Goal: Information Seeking & Learning: Learn about a topic

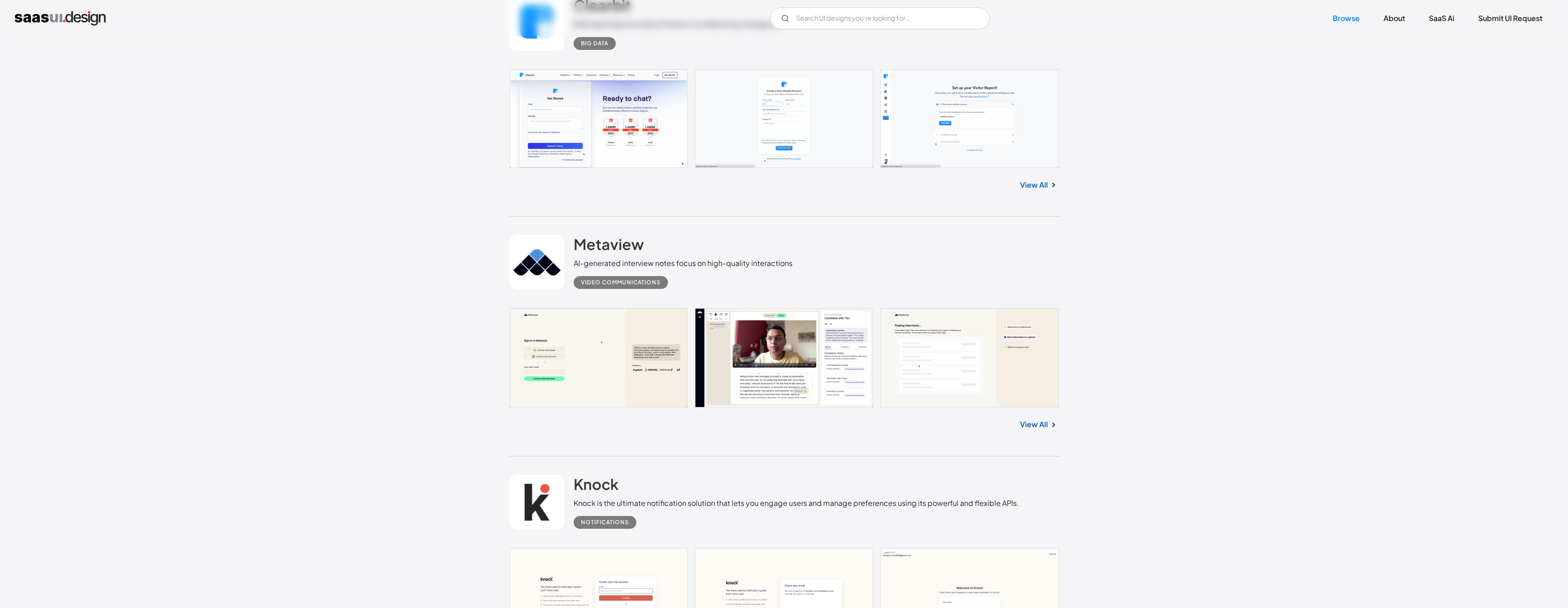
scroll to position [662, 0]
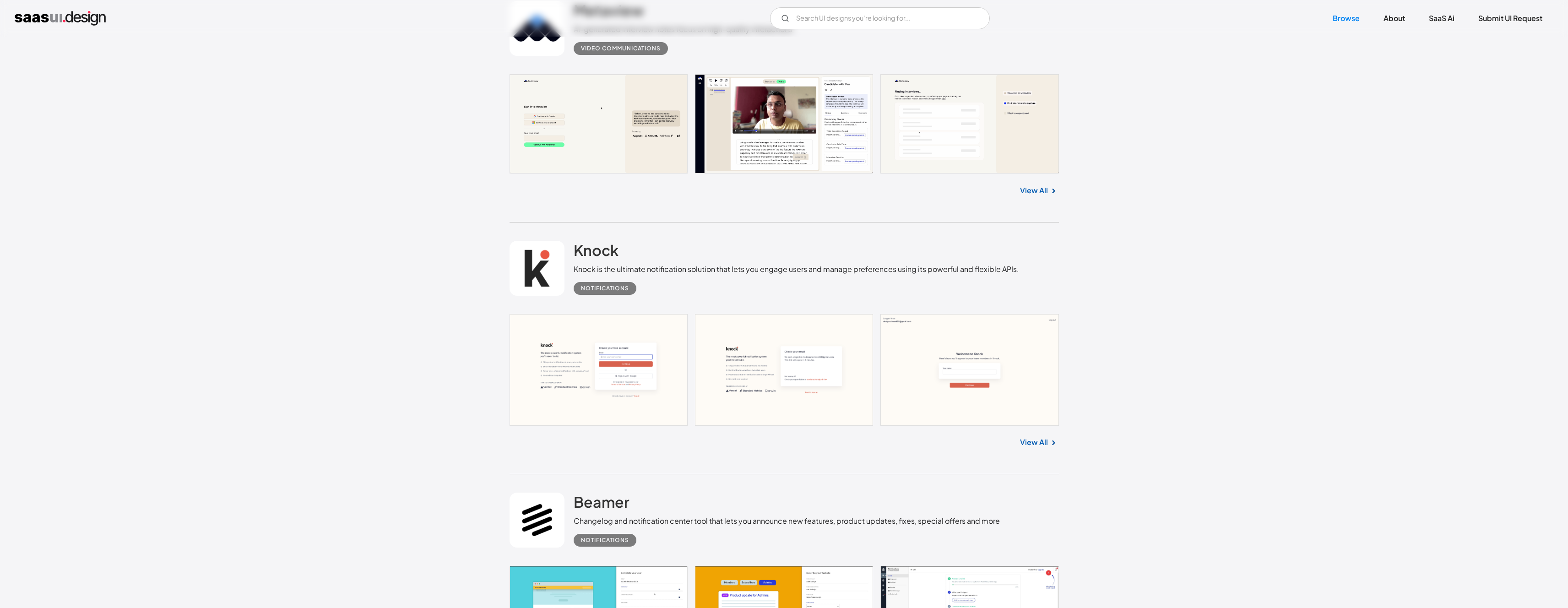
click at [679, 270] on div "Knock is the ultimate notification solution that lets you engage users and mana…" at bounding box center [796, 269] width 445 height 11
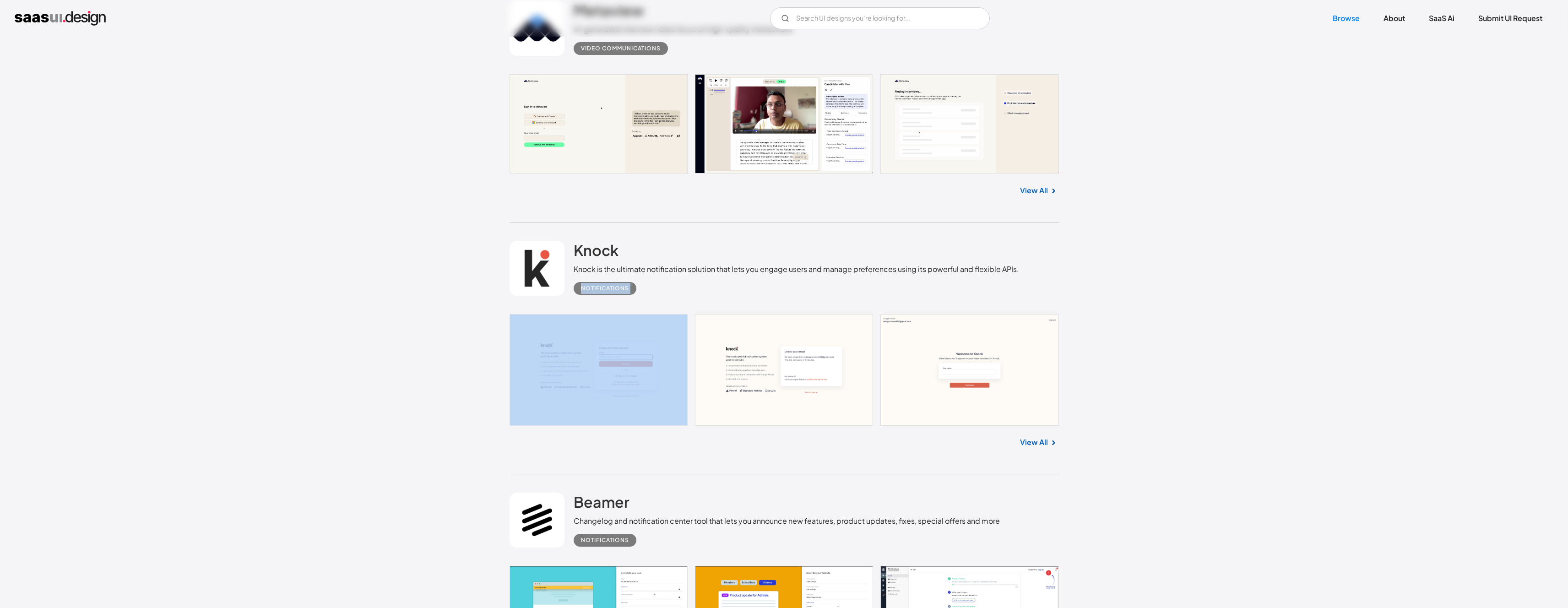
click at [774, 275] on div "Notifications" at bounding box center [796, 285] width 445 height 20
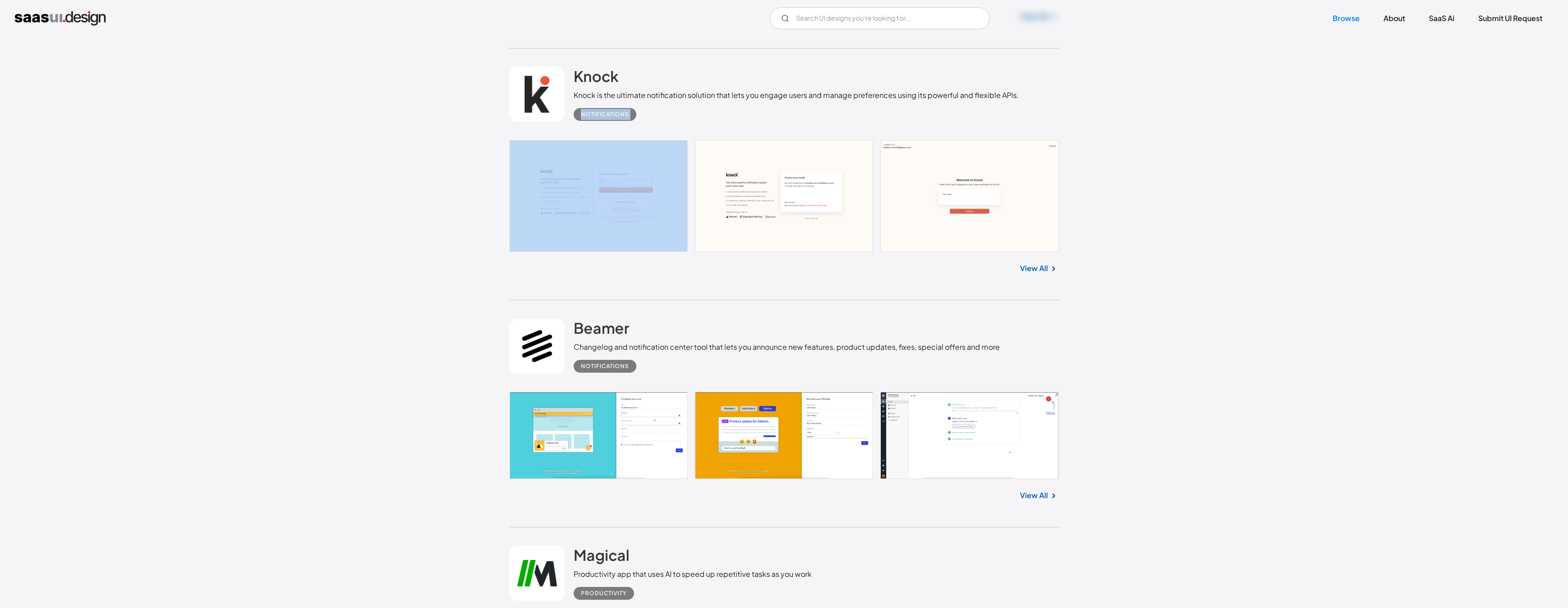
scroll to position [920, 0]
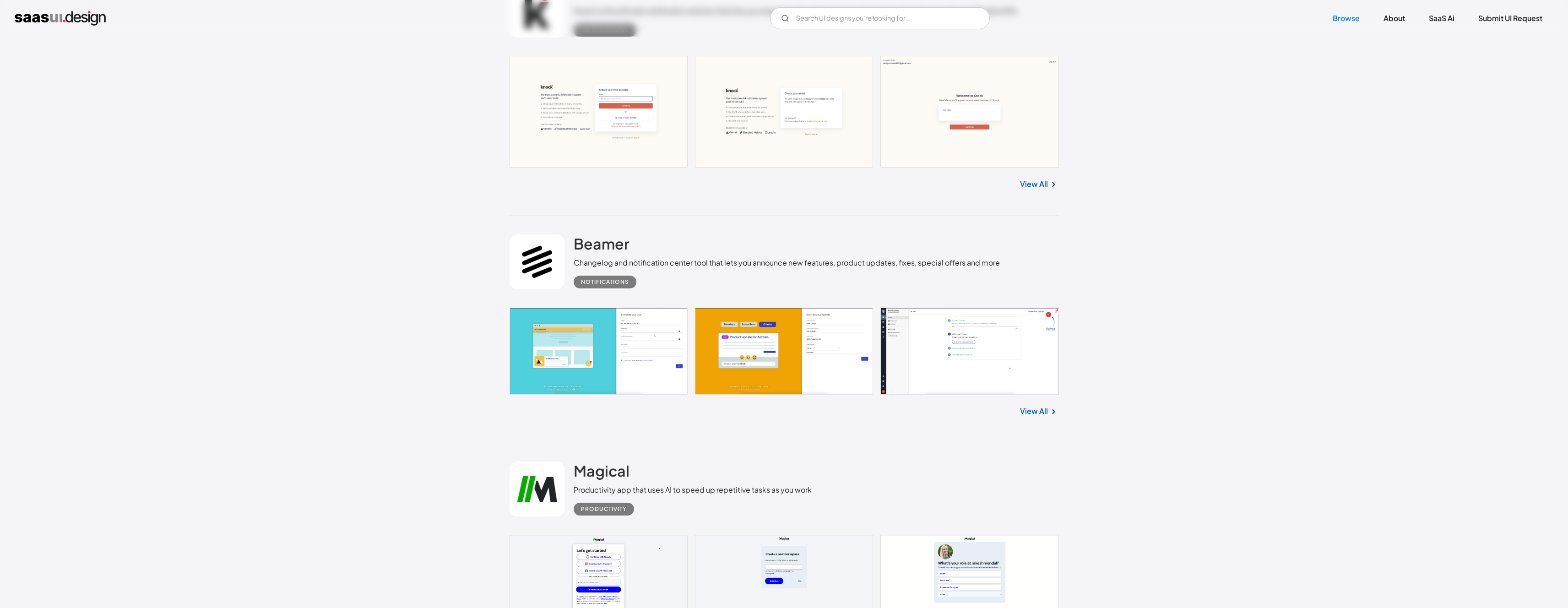
click at [726, 264] on div "Changelog and notification center tool that lets you announce new features, pro…" at bounding box center [787, 263] width 426 height 11
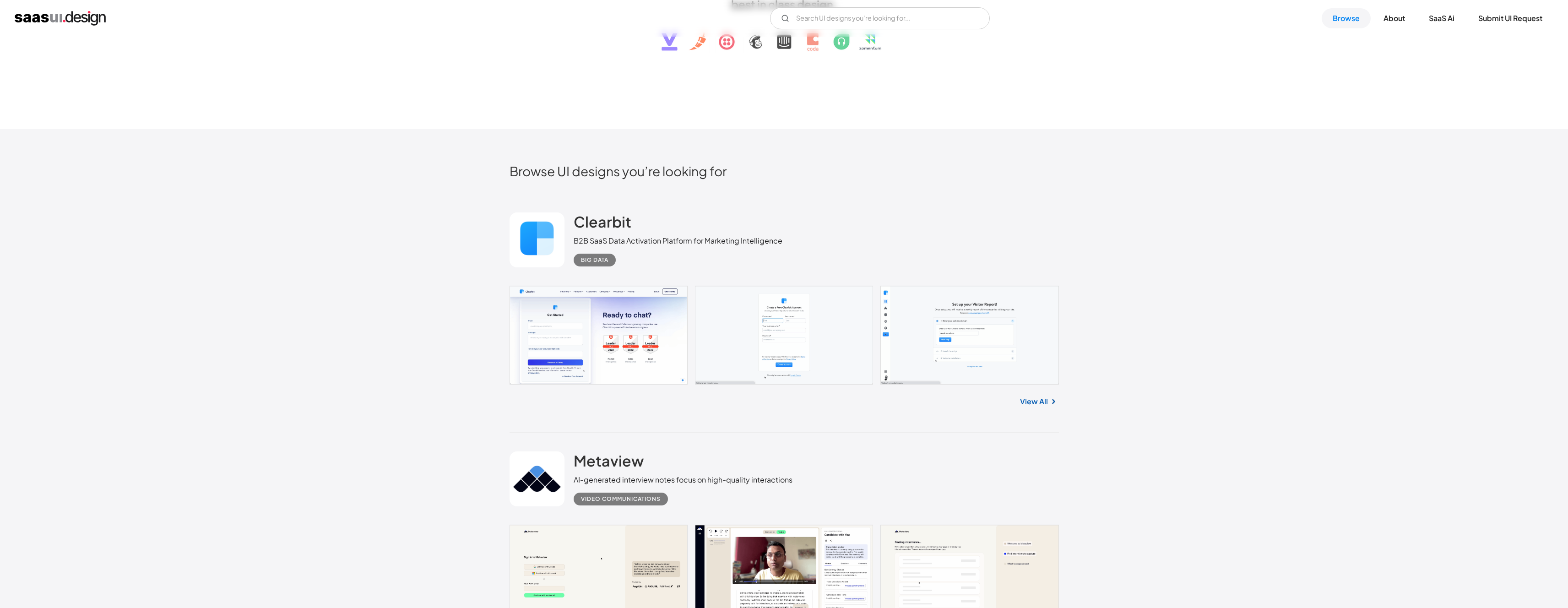
scroll to position [0, 0]
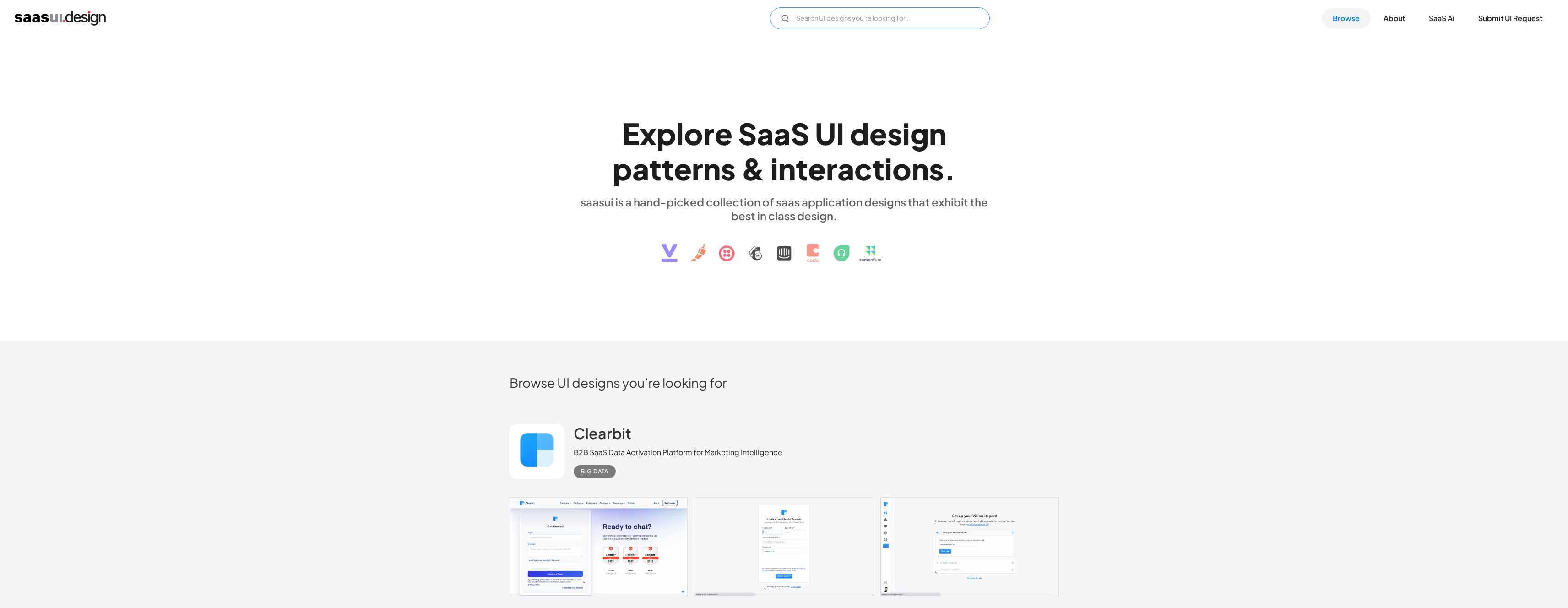
click at [774, 28] on input "Email Form" at bounding box center [880, 18] width 219 height 22
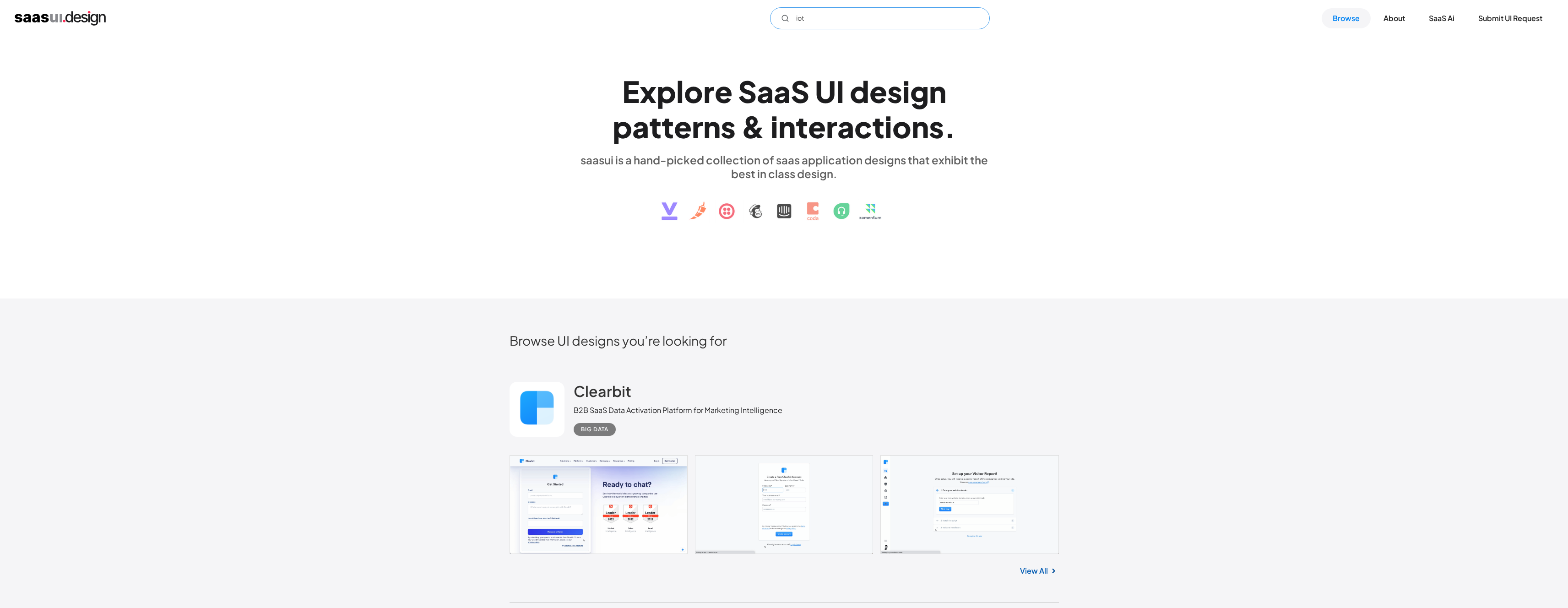
scroll to position [153, 0]
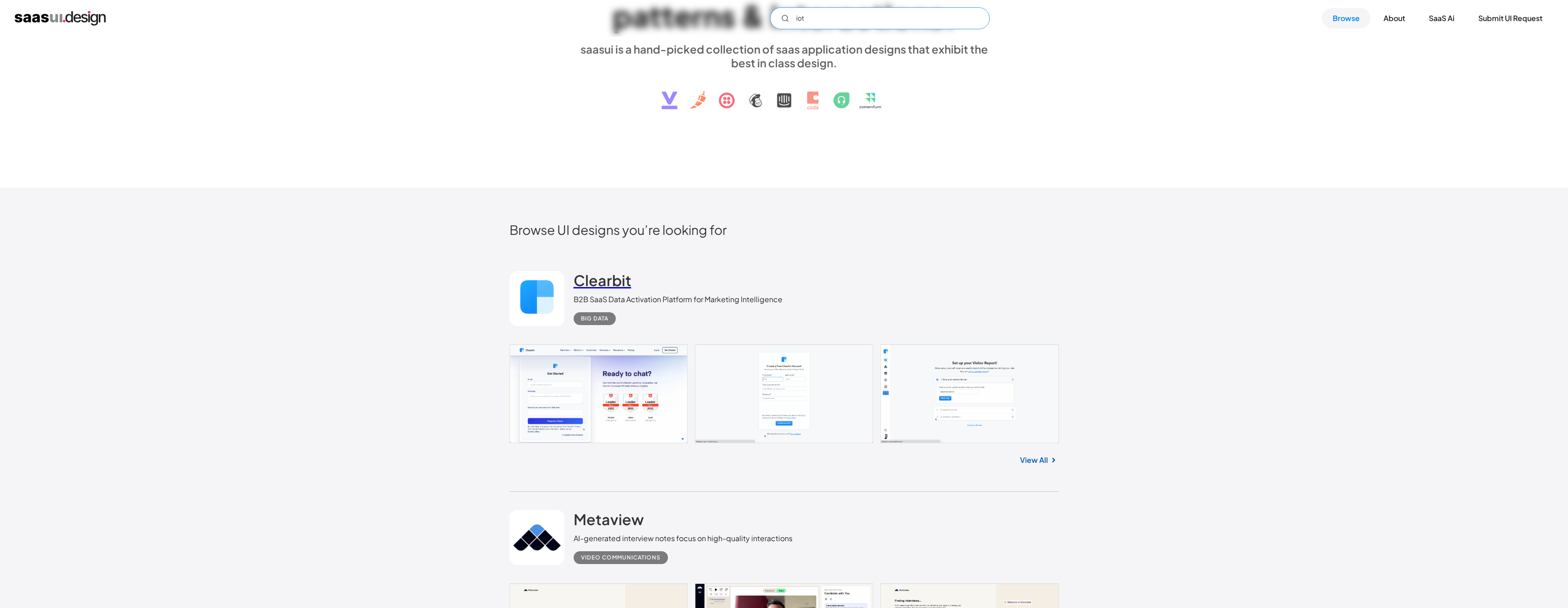
type input "iot"
click at [601, 282] on h2 "Clearbit" at bounding box center [602, 280] width 58 height 18
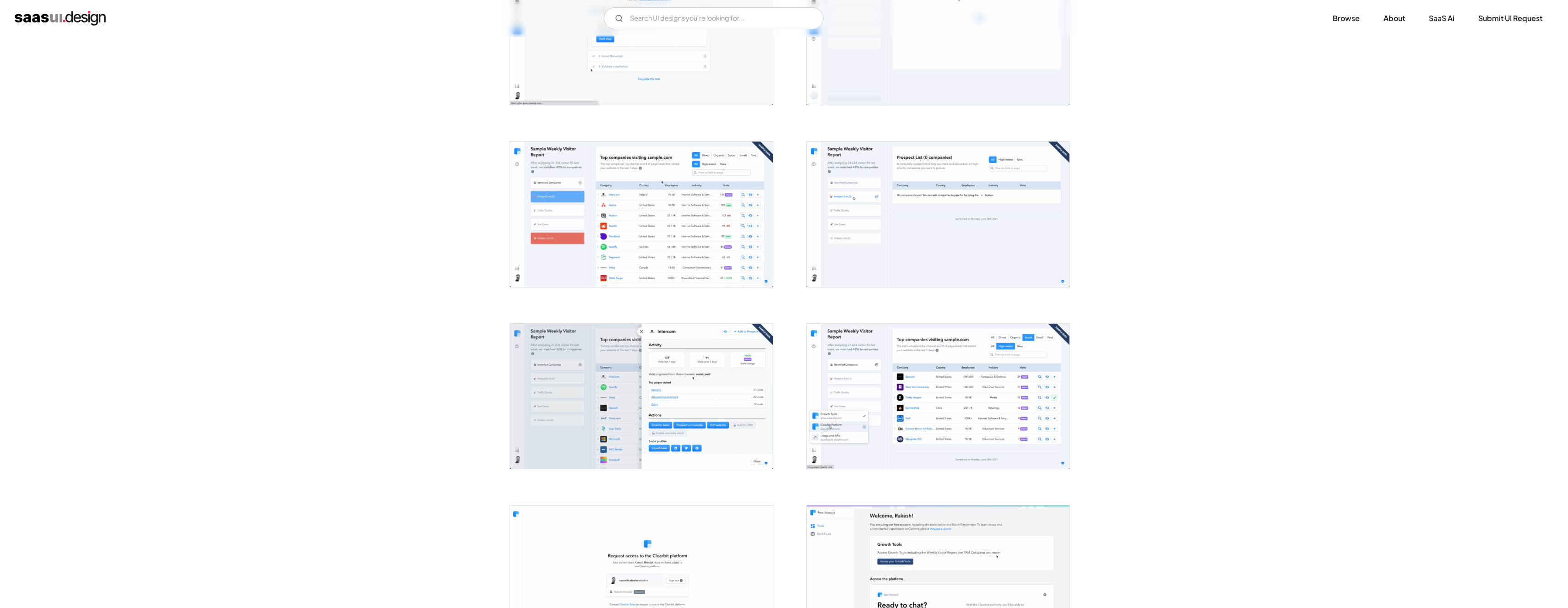
scroll to position [437, 0]
click at [613, 393] on img "open lightbox" at bounding box center [641, 395] width 263 height 145
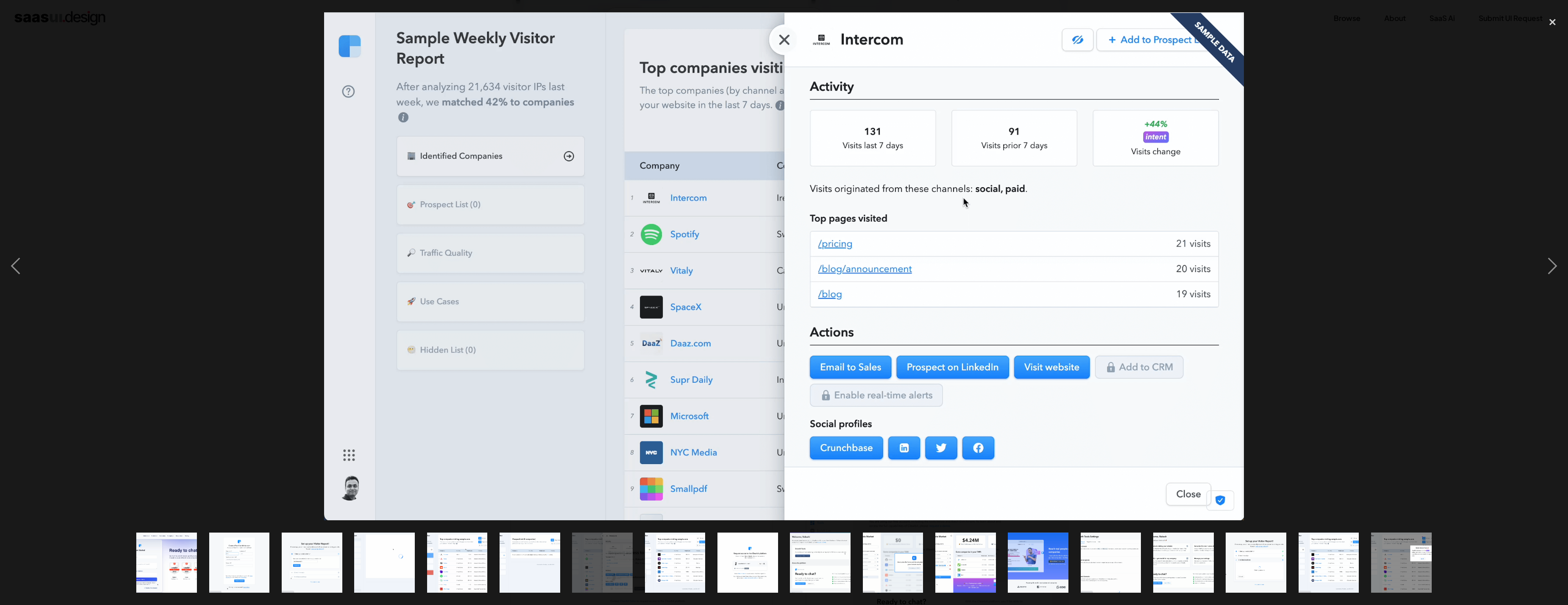
click at [1380, 354] on div at bounding box center [784, 266] width 1568 height 508
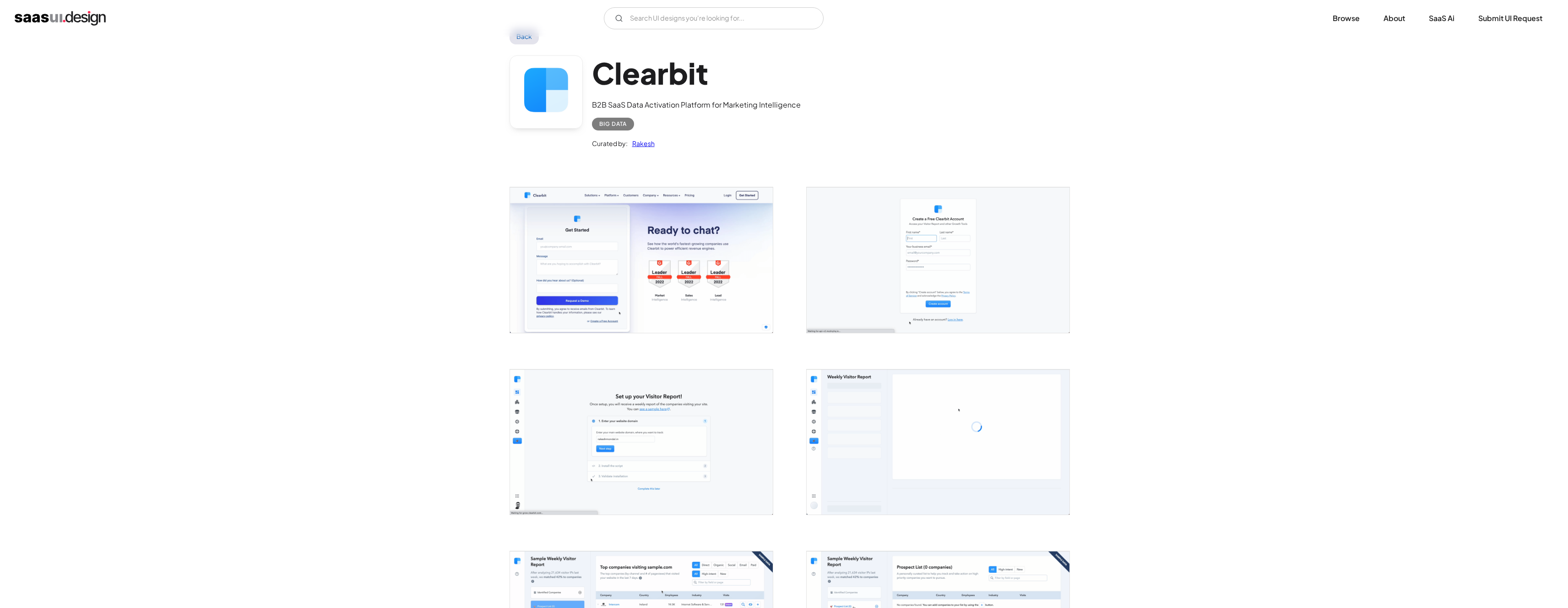
scroll to position [0, 0]
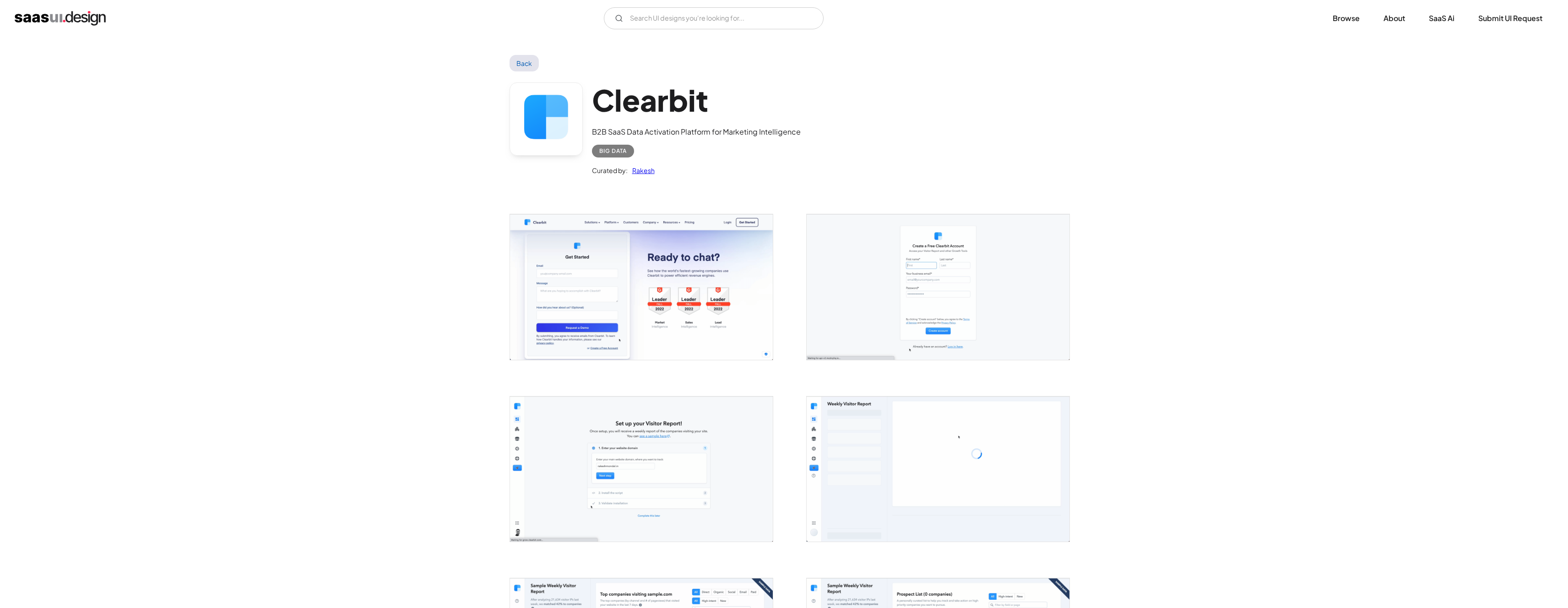
click at [91, 23] on img "home" at bounding box center [60, 18] width 91 height 15
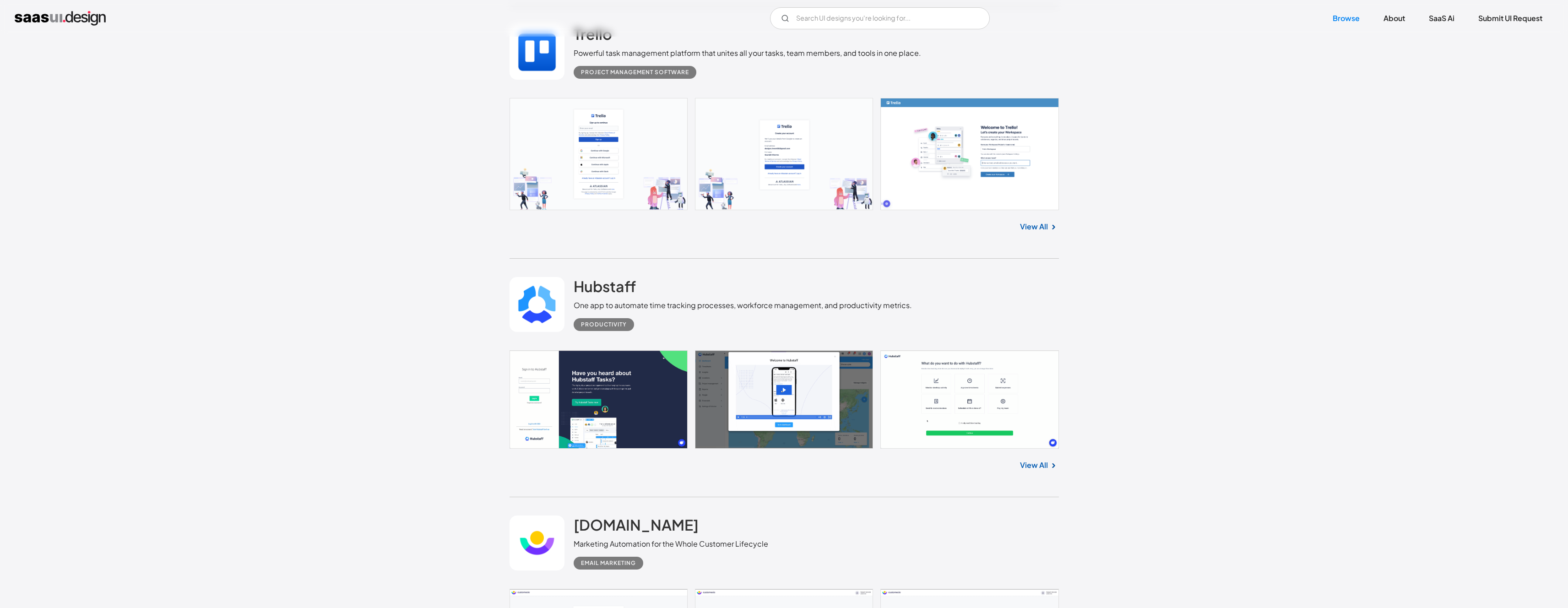
scroll to position [2587, 0]
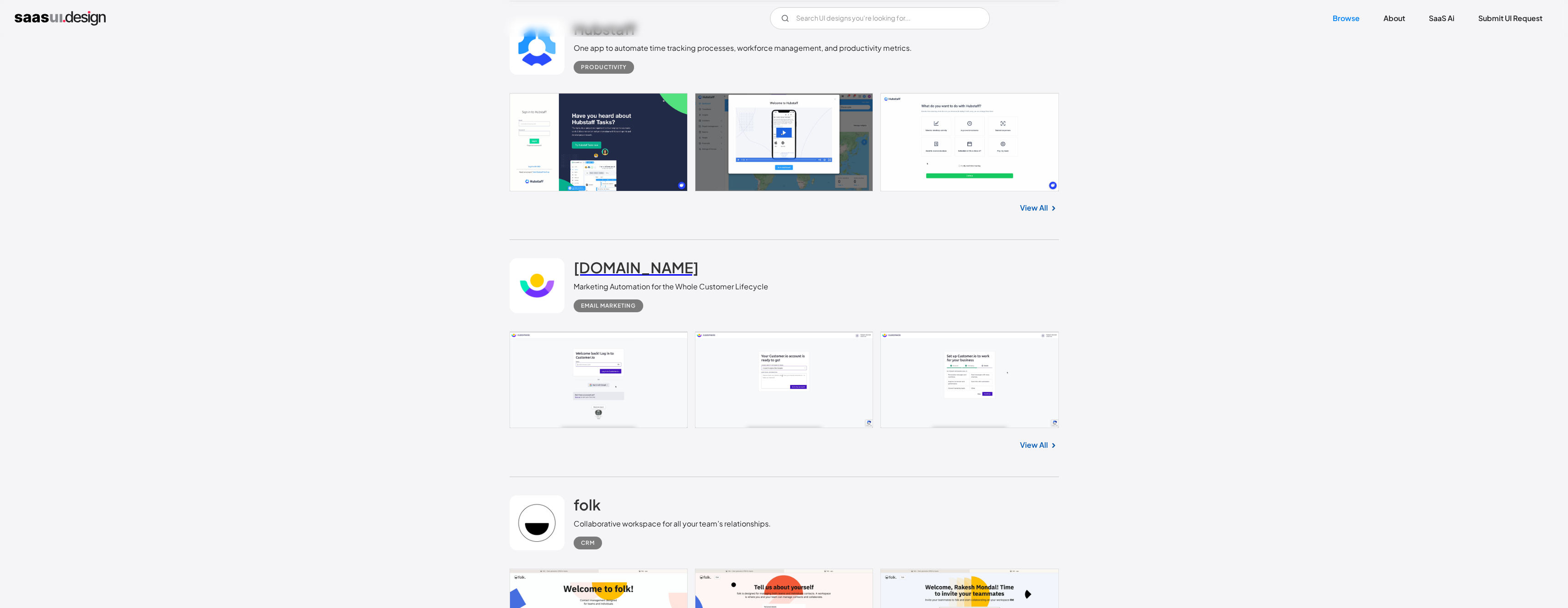
click at [603, 261] on h2 "customer.io" at bounding box center [636, 267] width 125 height 18
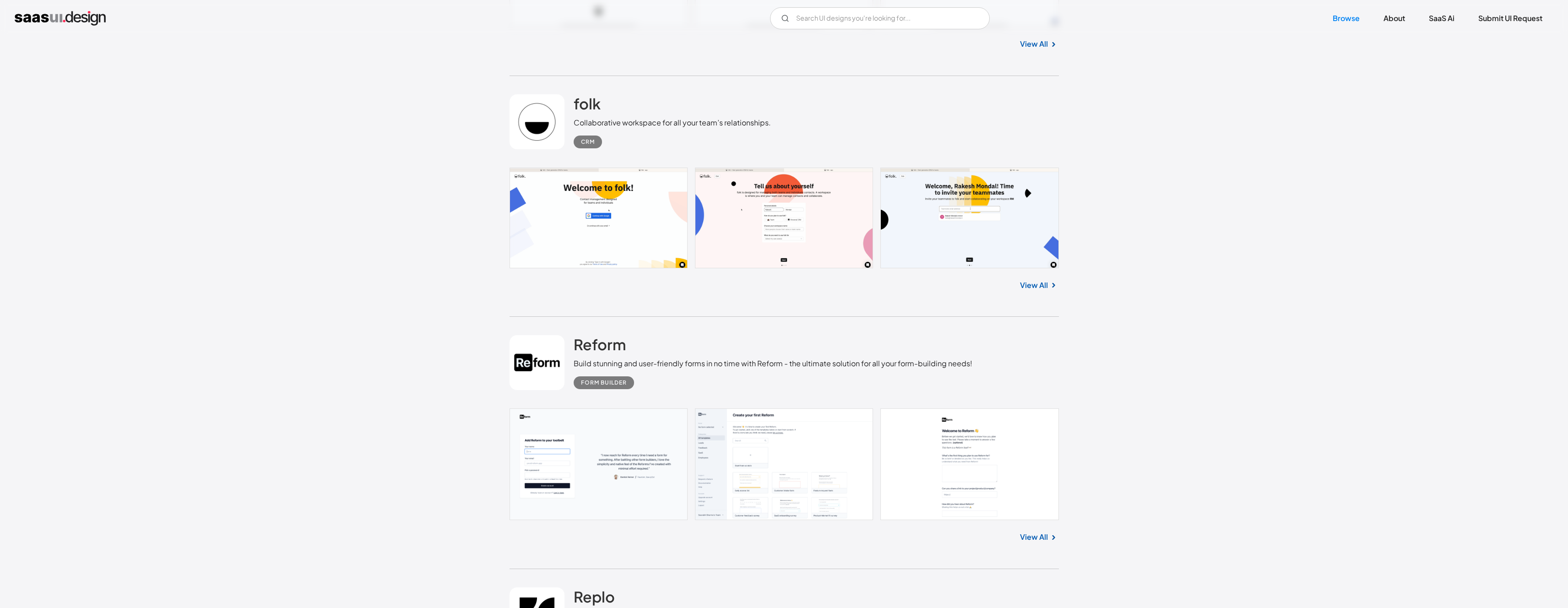
scroll to position [3014, 0]
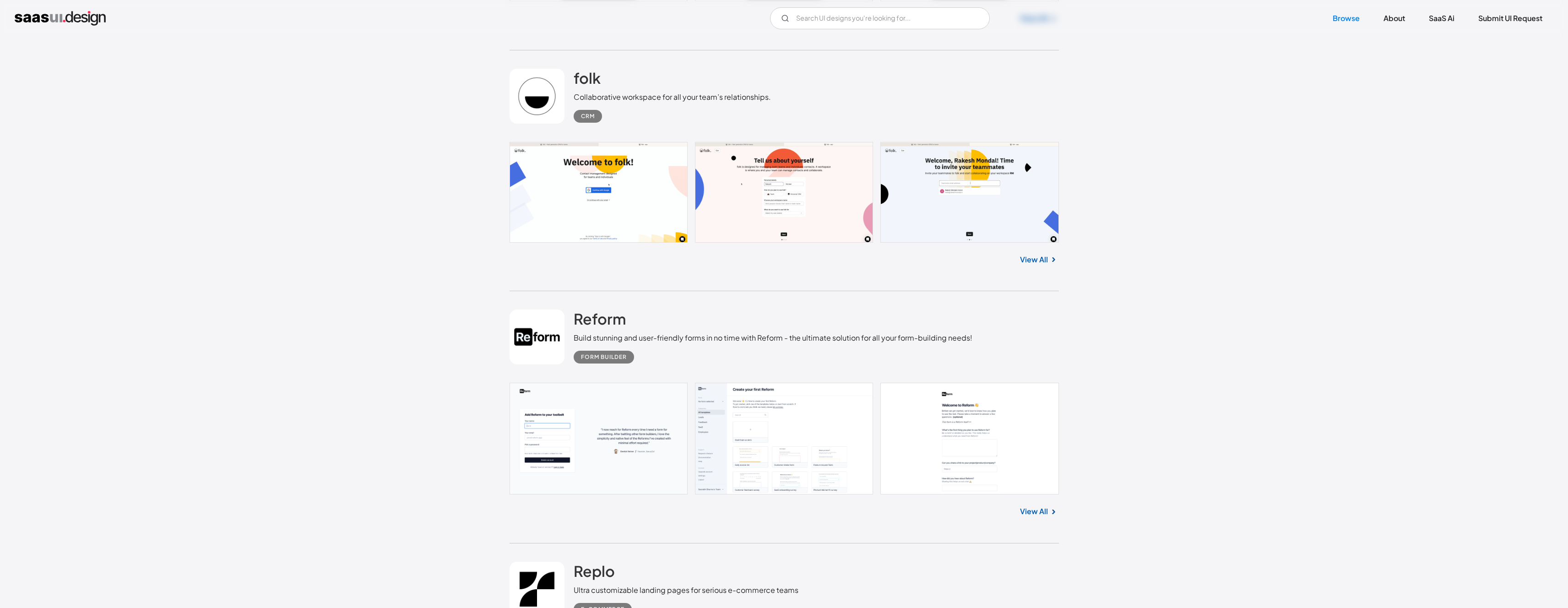
click at [696, 340] on div "Build stunning and user-friendly forms in no time with Reform - the ultimate so…" at bounding box center [773, 338] width 399 height 11
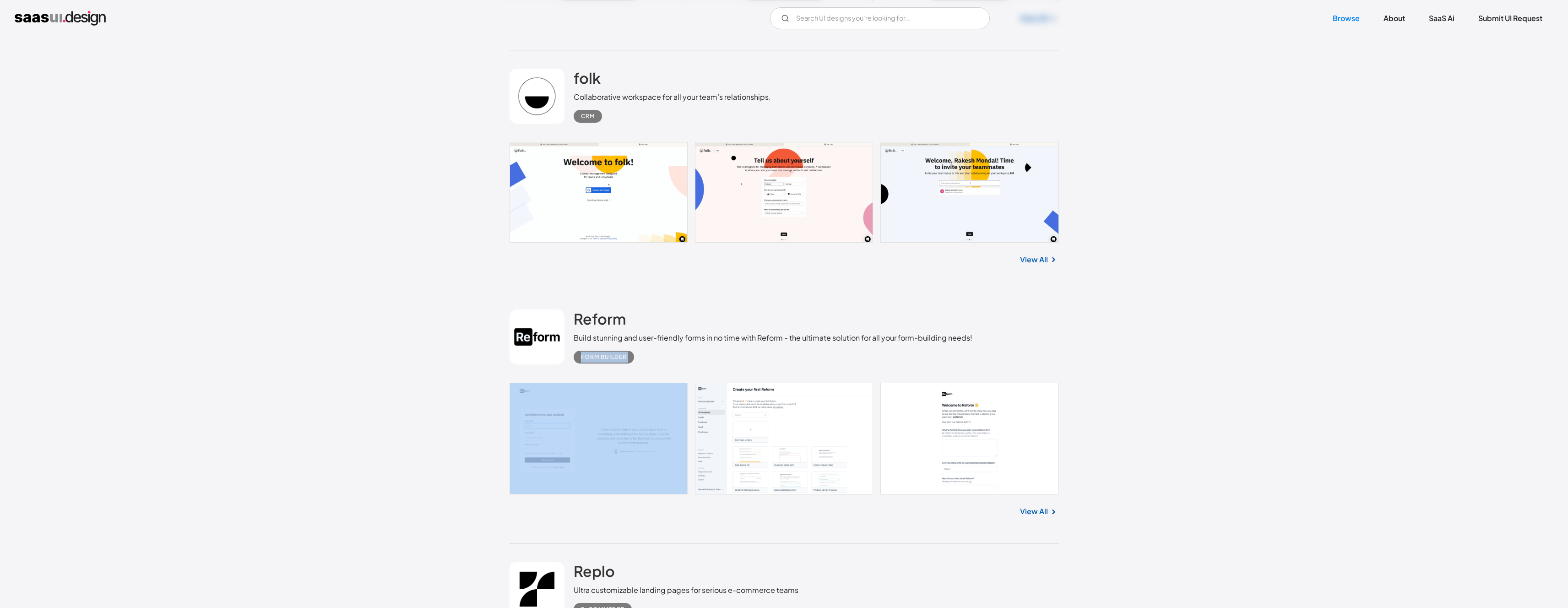
click at [688, 348] on div "Form Builder" at bounding box center [773, 354] width 399 height 20
click at [624, 358] on div "Form Builder" at bounding box center [604, 357] width 46 height 11
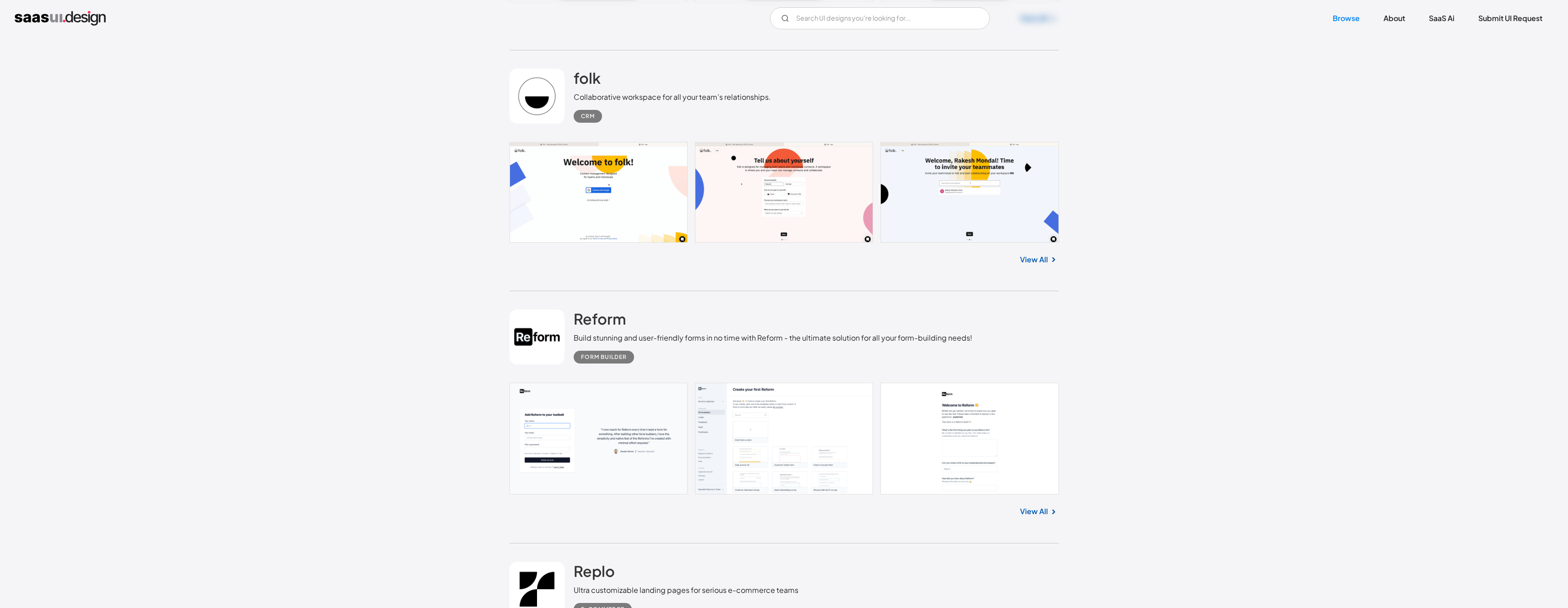
click at [595, 358] on div "Form Builder" at bounding box center [604, 357] width 46 height 11
click at [587, 325] on h2 "Reform" at bounding box center [599, 319] width 52 height 18
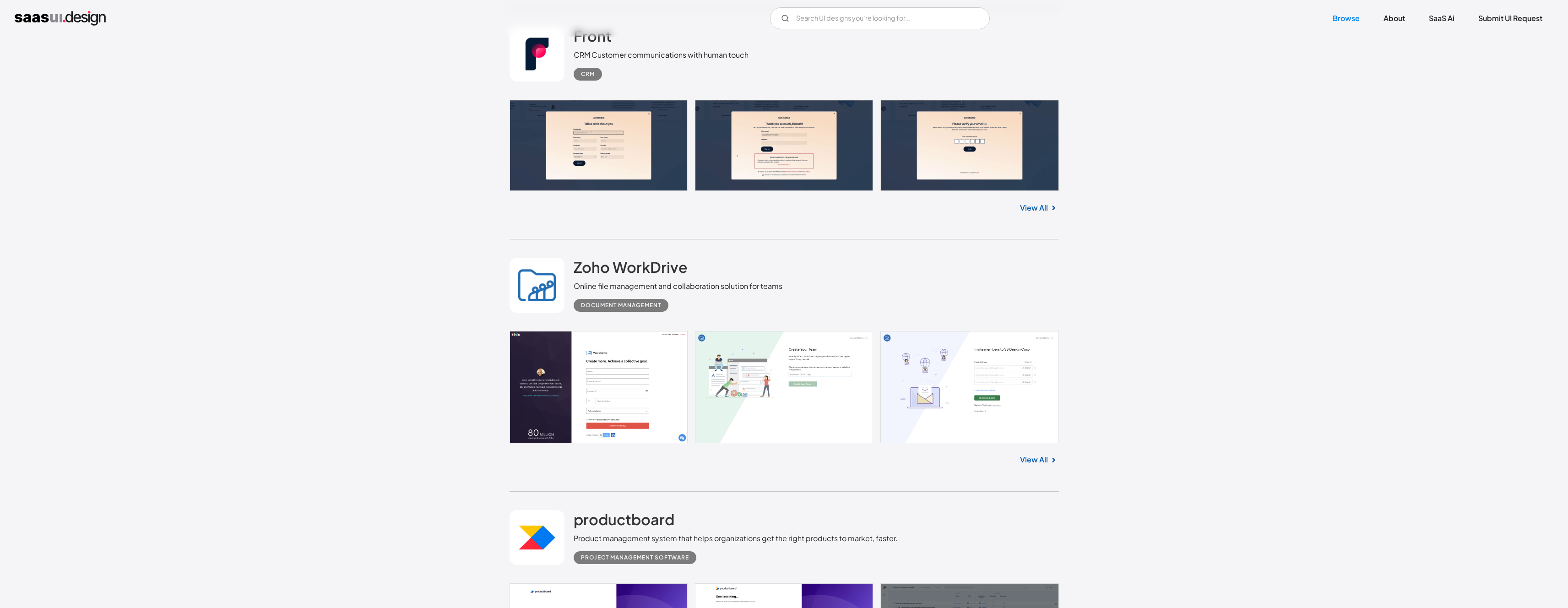
scroll to position [7004, 0]
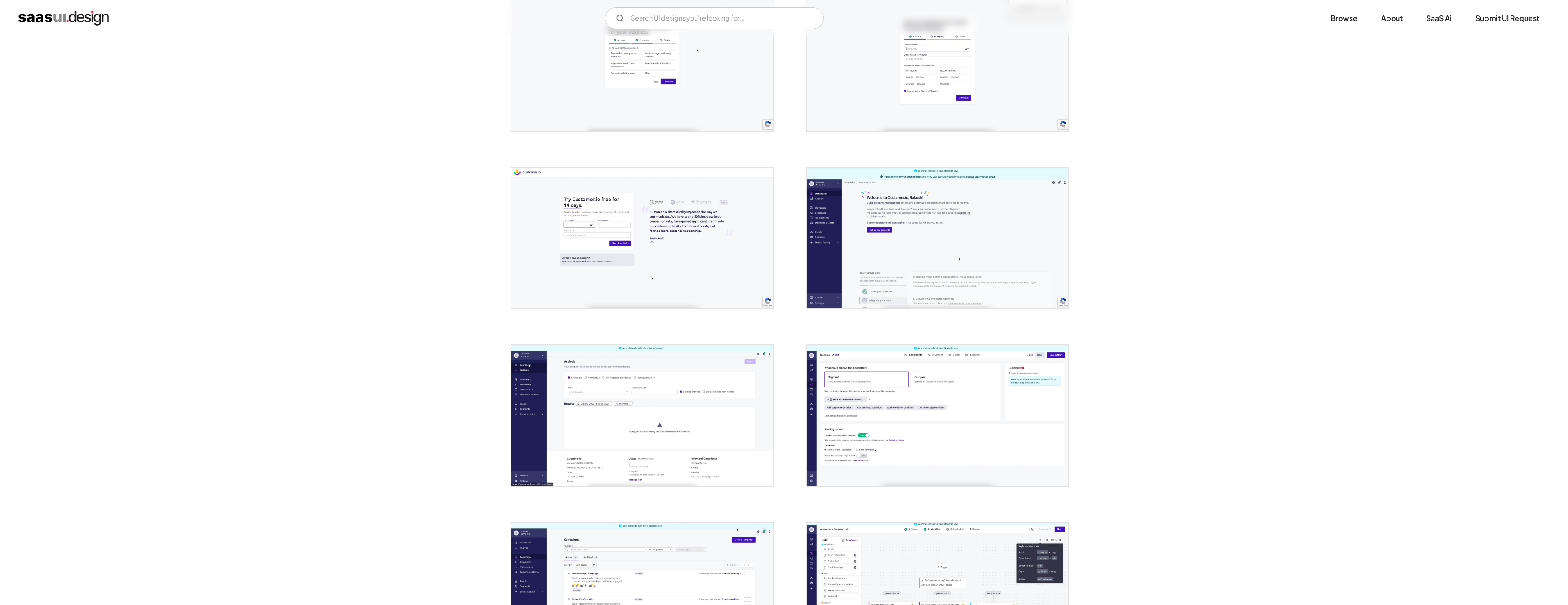
scroll to position [679, 0]
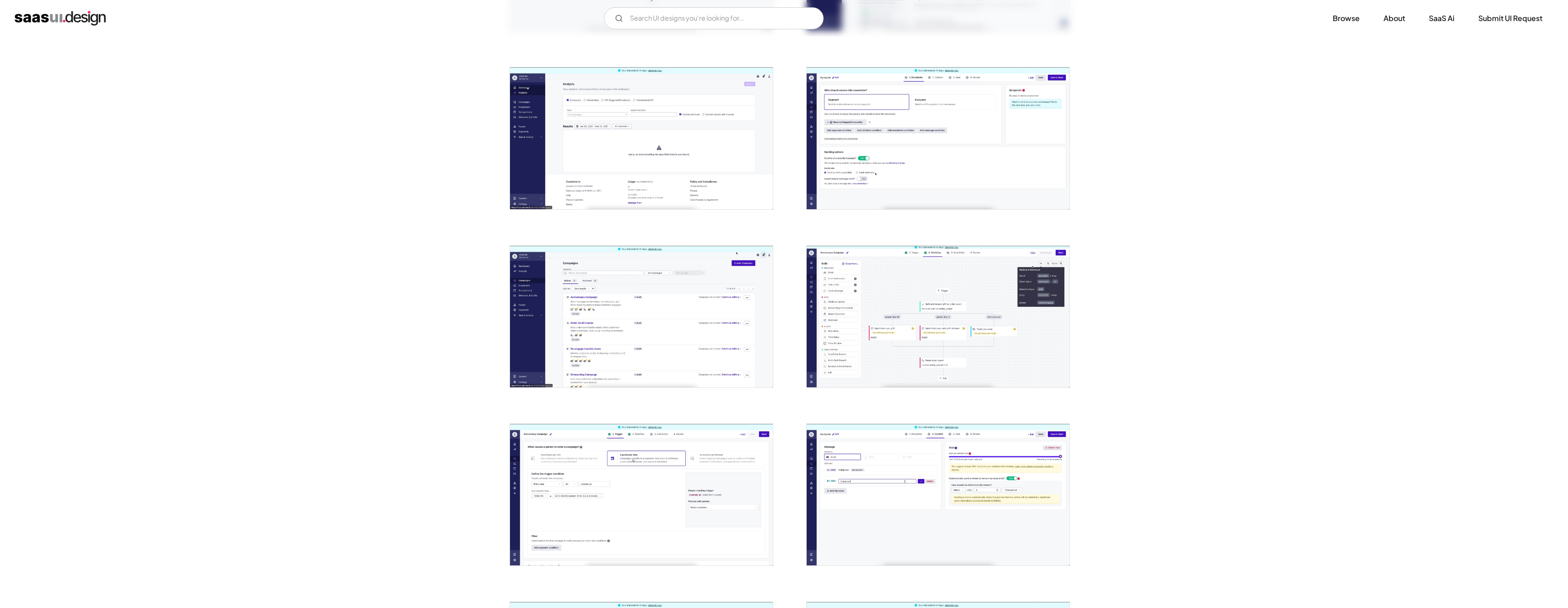
click at [621, 161] on img "open lightbox" at bounding box center [641, 138] width 263 height 142
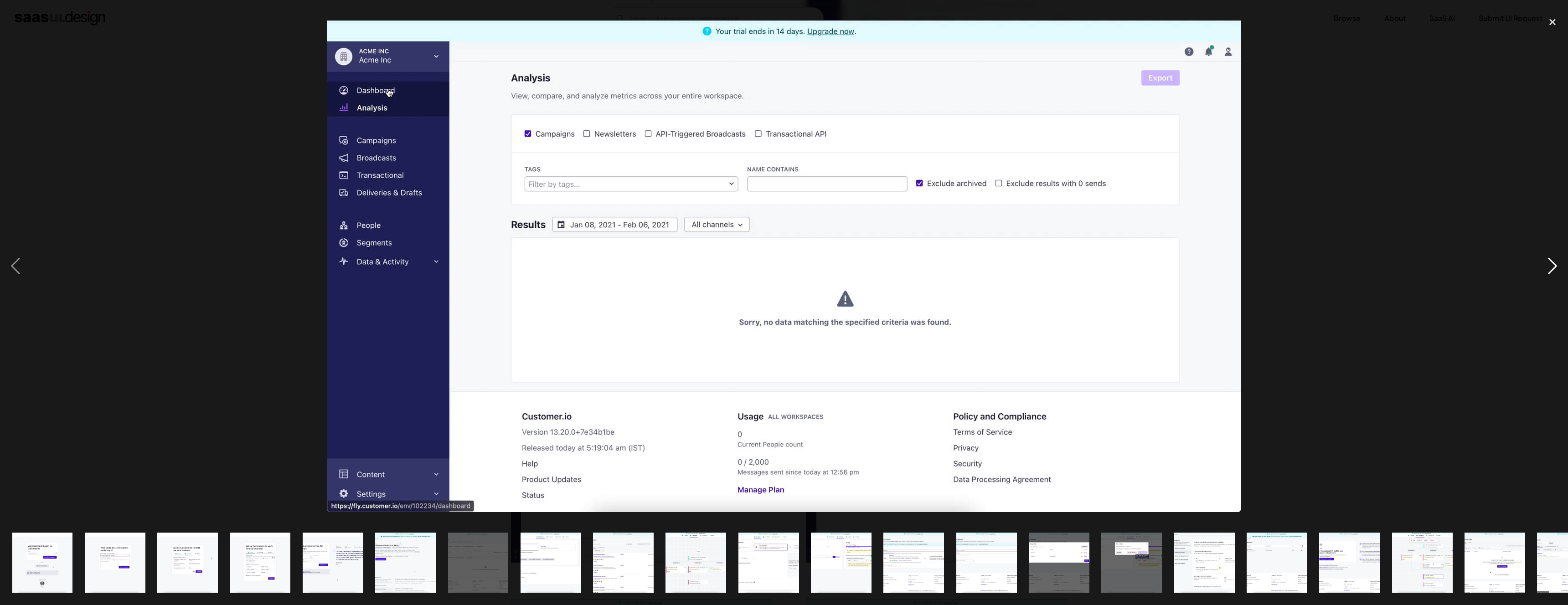
click at [1553, 272] on div "next image" at bounding box center [1552, 266] width 31 height 508
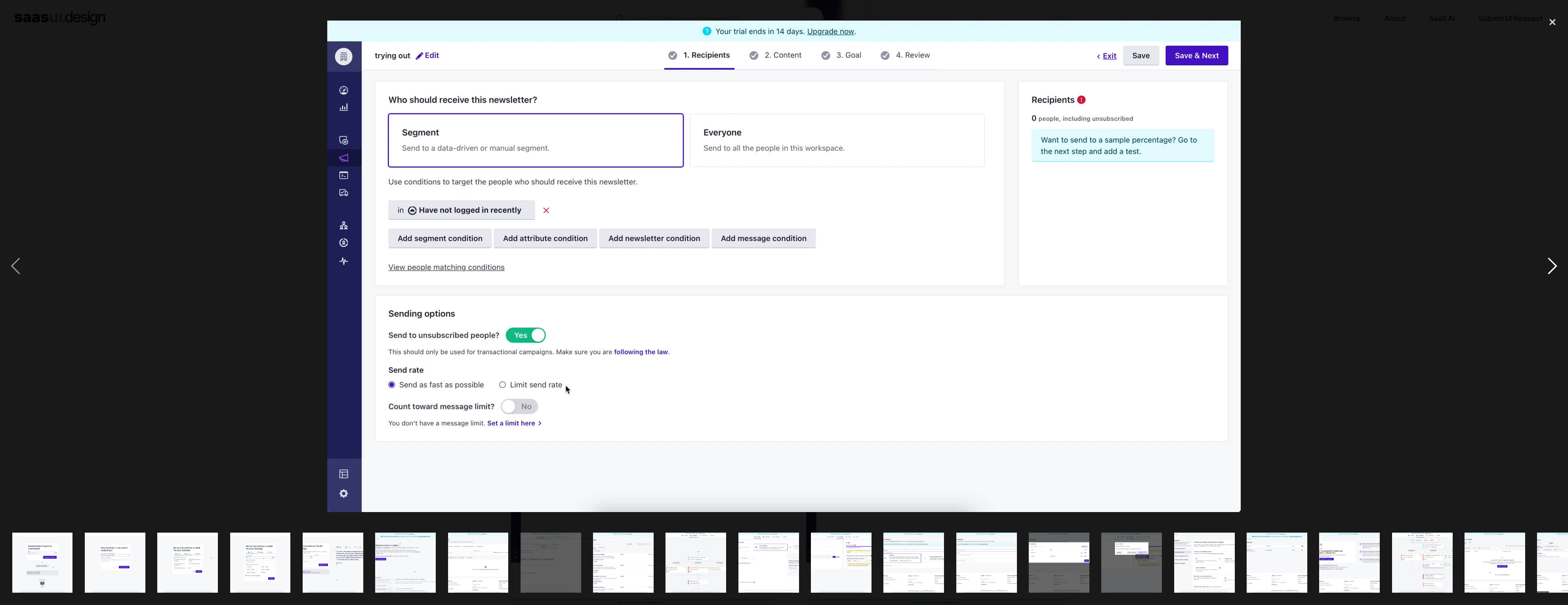
click at [1553, 271] on div "next image" at bounding box center [1552, 266] width 31 height 508
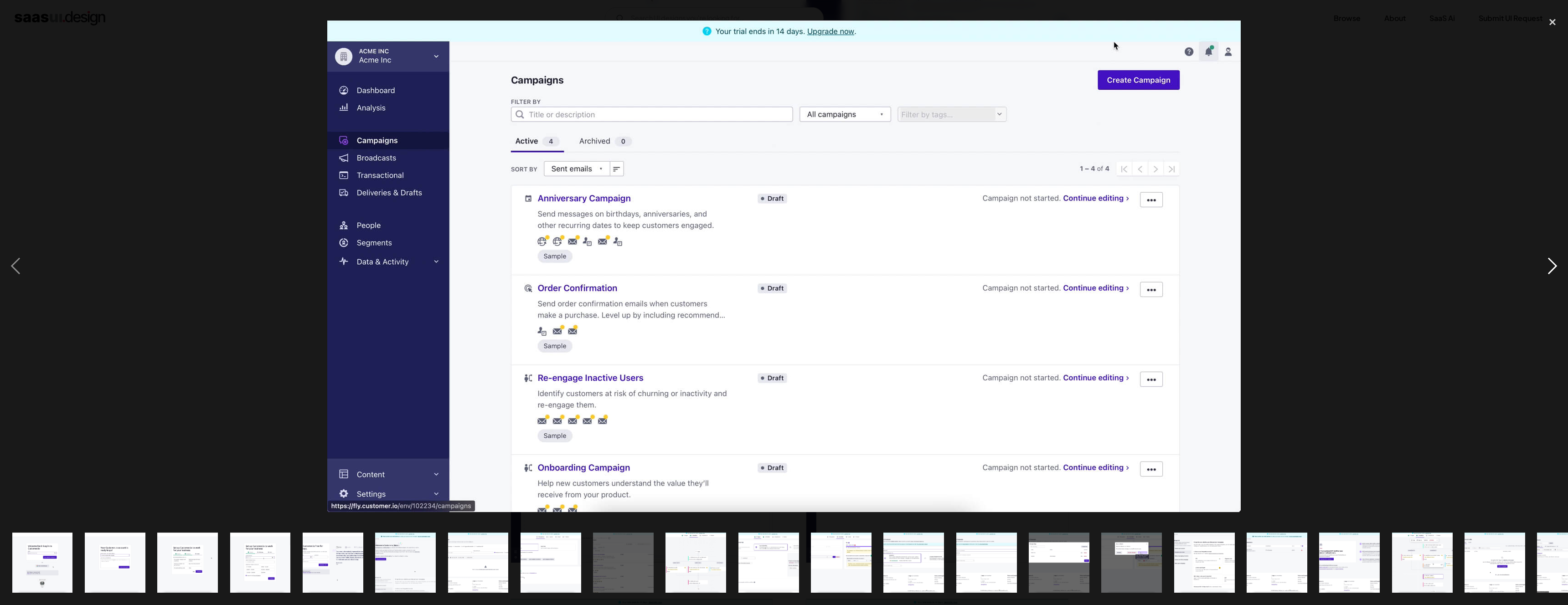
click at [1553, 271] on div "next image" at bounding box center [1552, 266] width 31 height 508
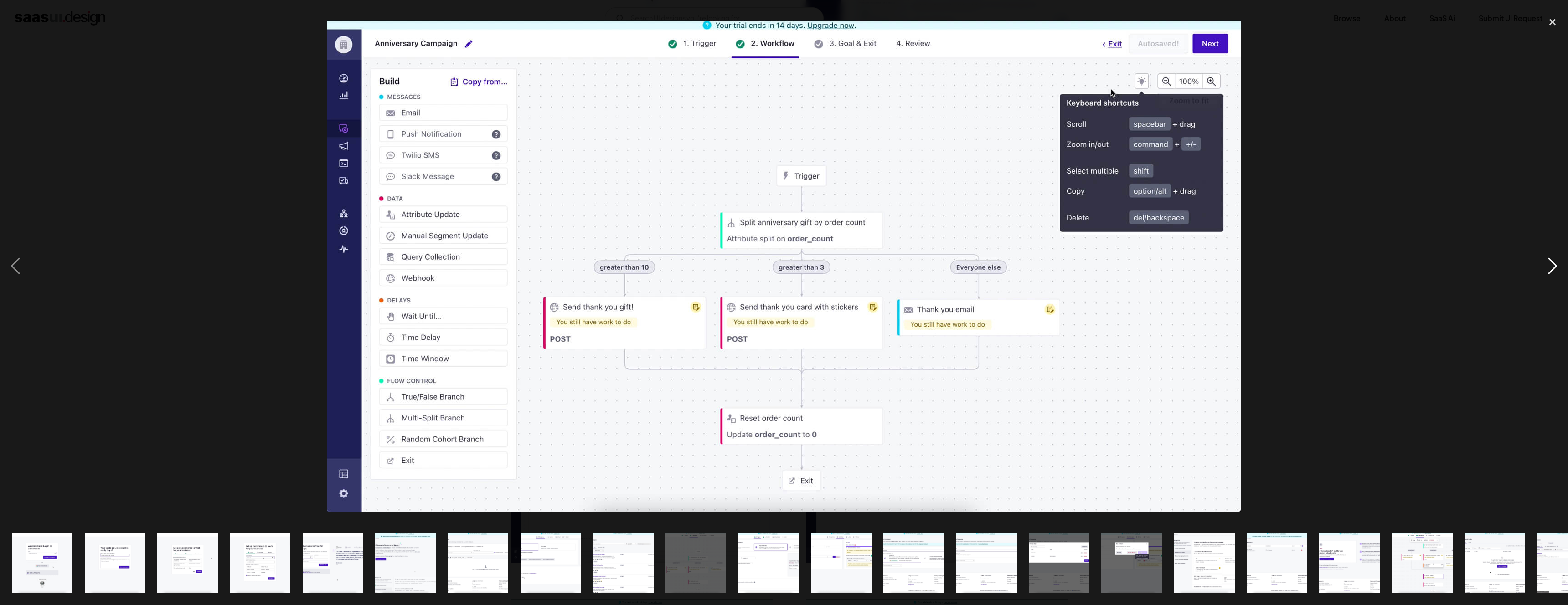
click at [1553, 271] on div "next image" at bounding box center [1552, 266] width 31 height 508
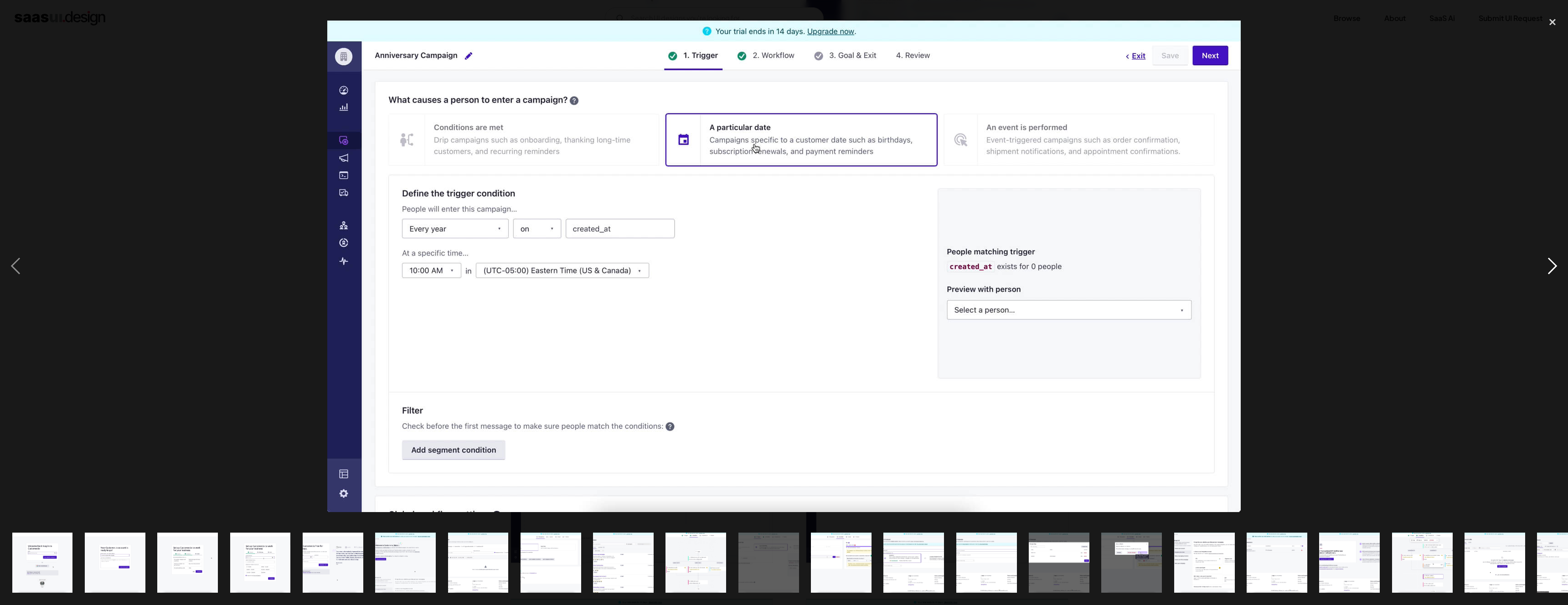
click at [1552, 271] on div "next image" at bounding box center [1552, 266] width 31 height 508
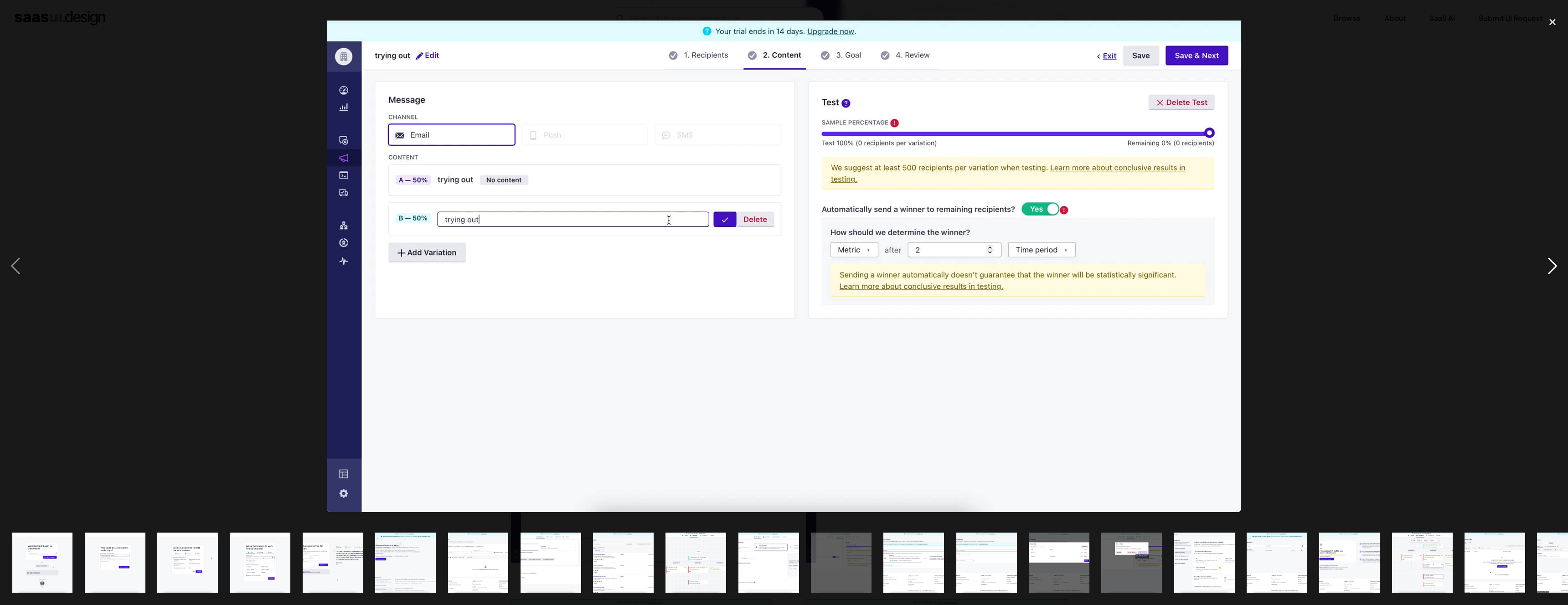
click at [1552, 271] on div "next image" at bounding box center [1552, 266] width 31 height 508
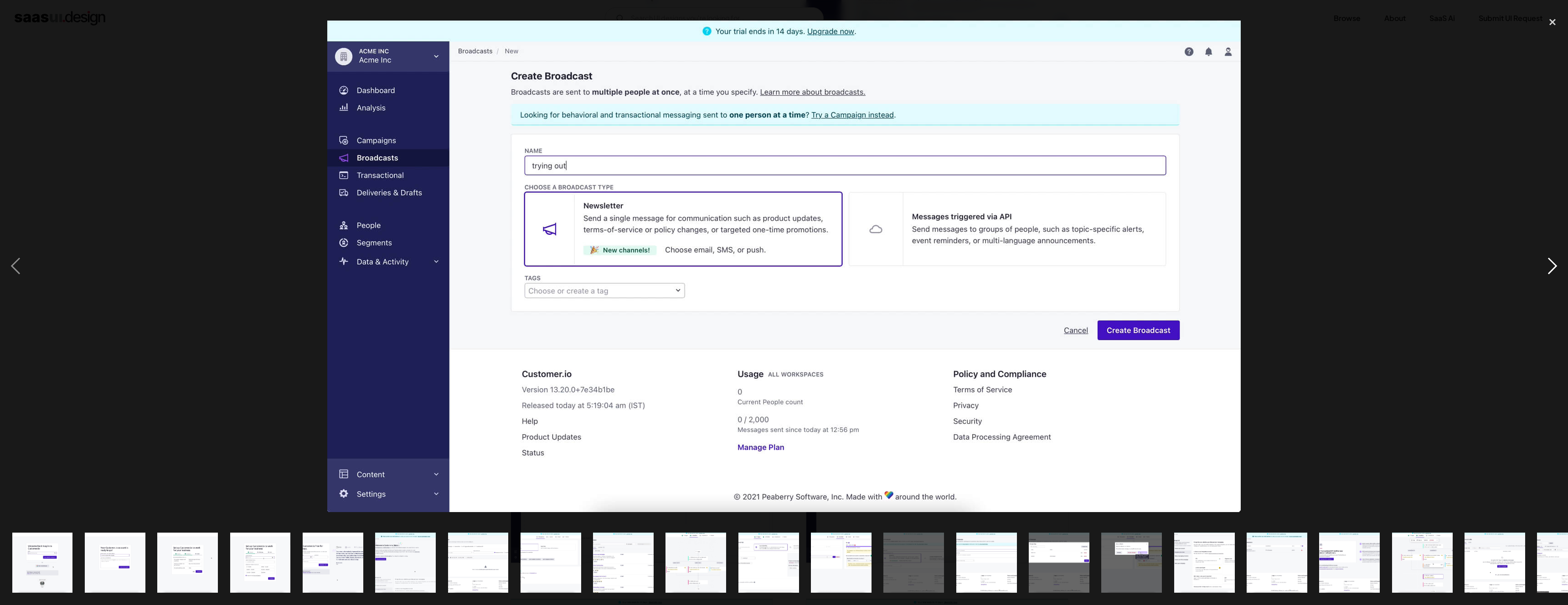
click at [1552, 271] on div "next image" at bounding box center [1552, 266] width 31 height 508
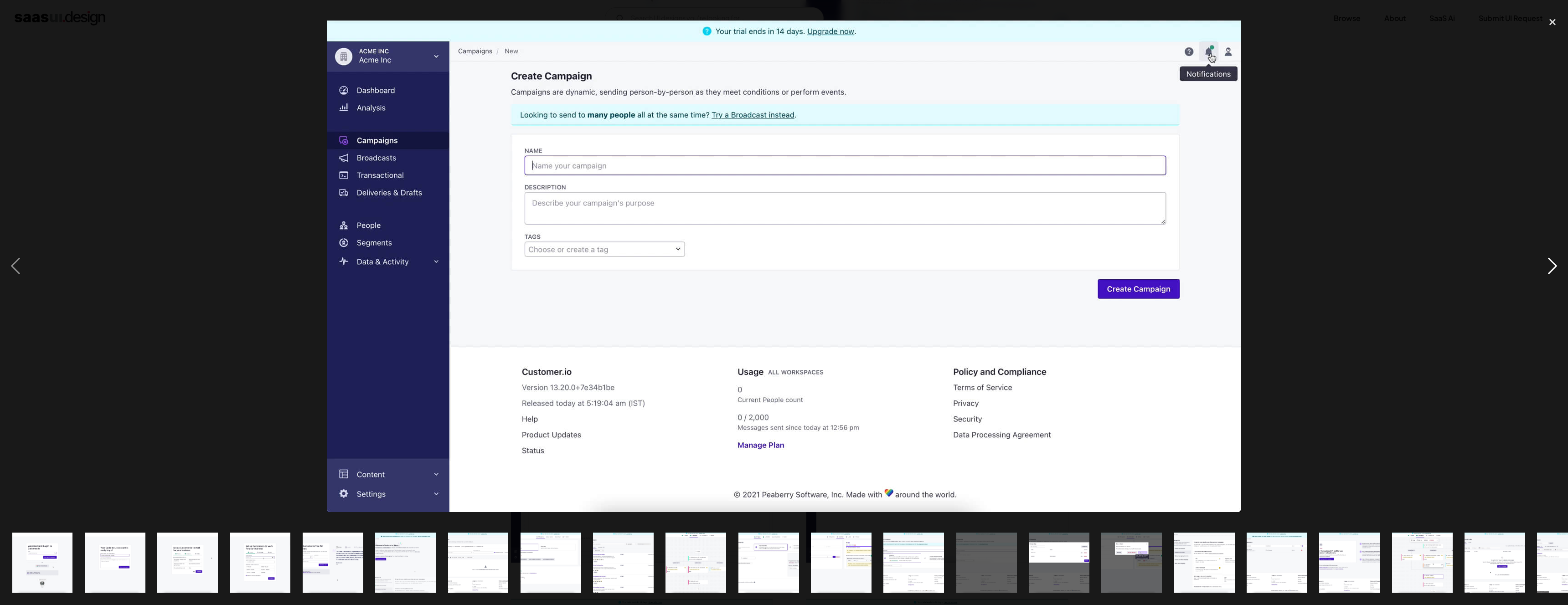
click at [1552, 270] on div "next image" at bounding box center [1552, 266] width 31 height 508
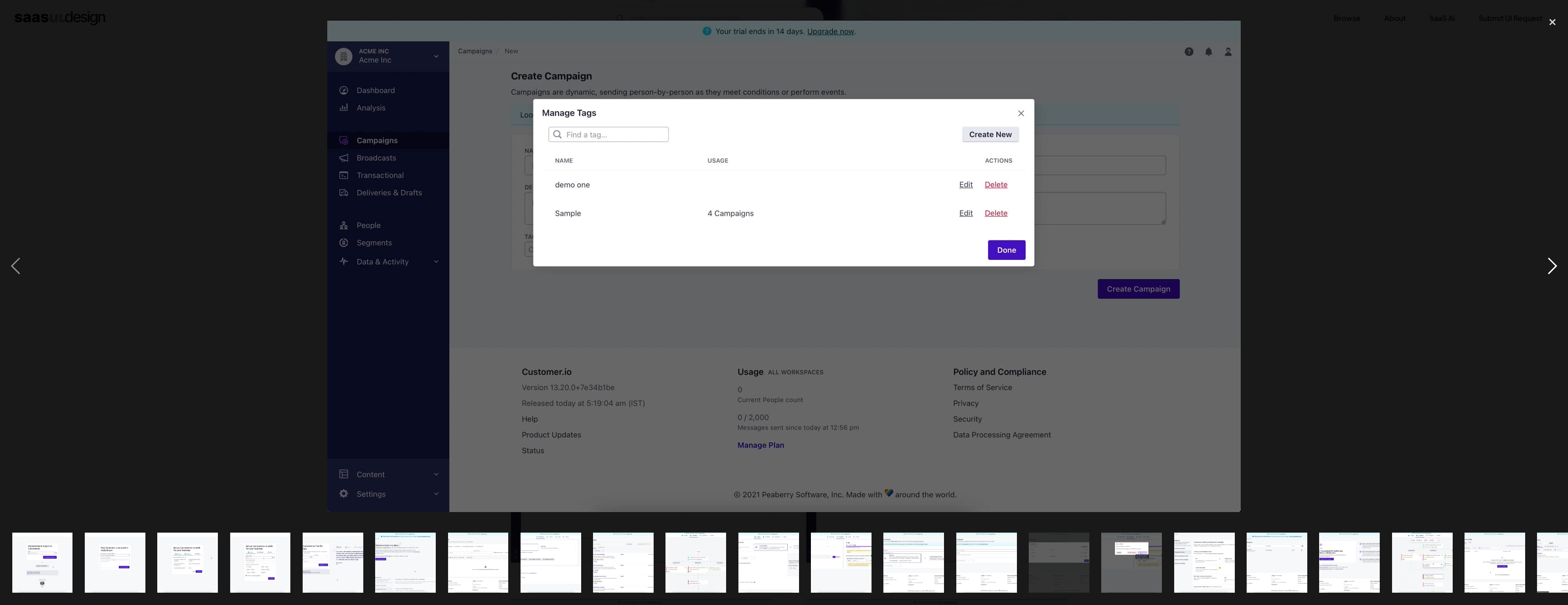
click at [1552, 270] on div "next image" at bounding box center [1552, 266] width 31 height 508
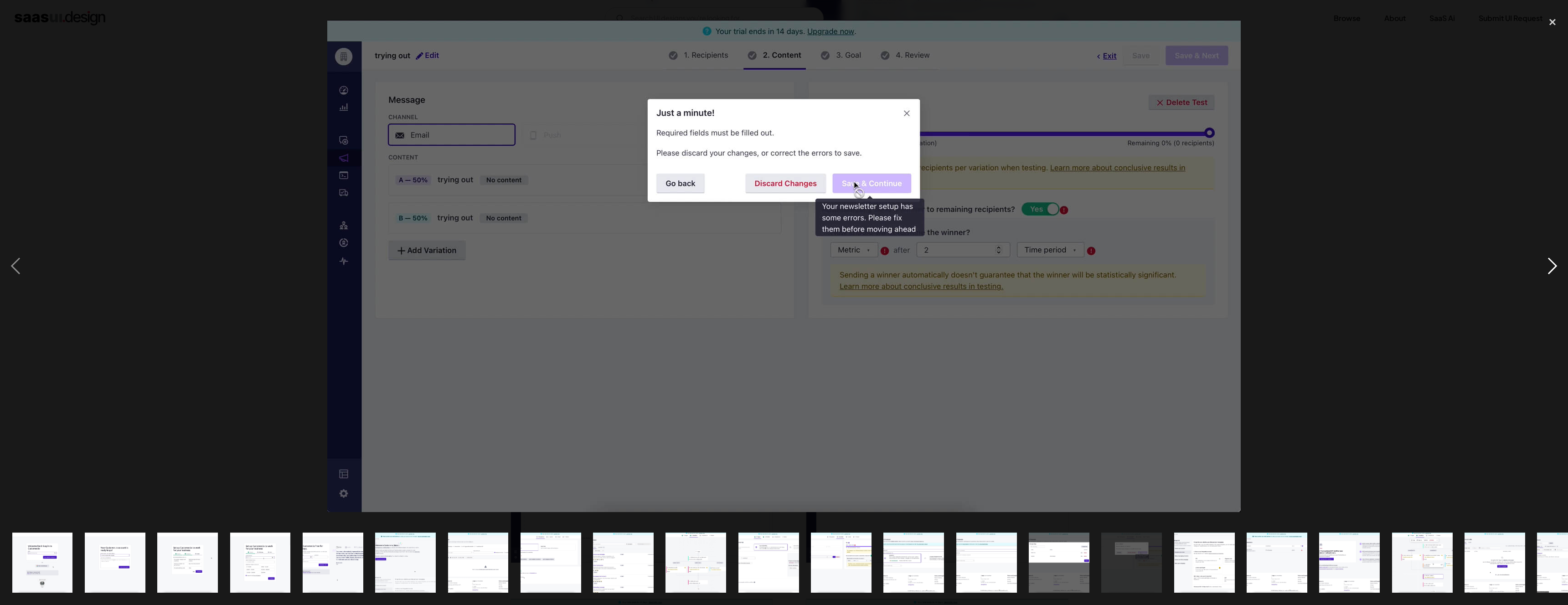
click at [1552, 270] on div "next image" at bounding box center [1552, 266] width 31 height 508
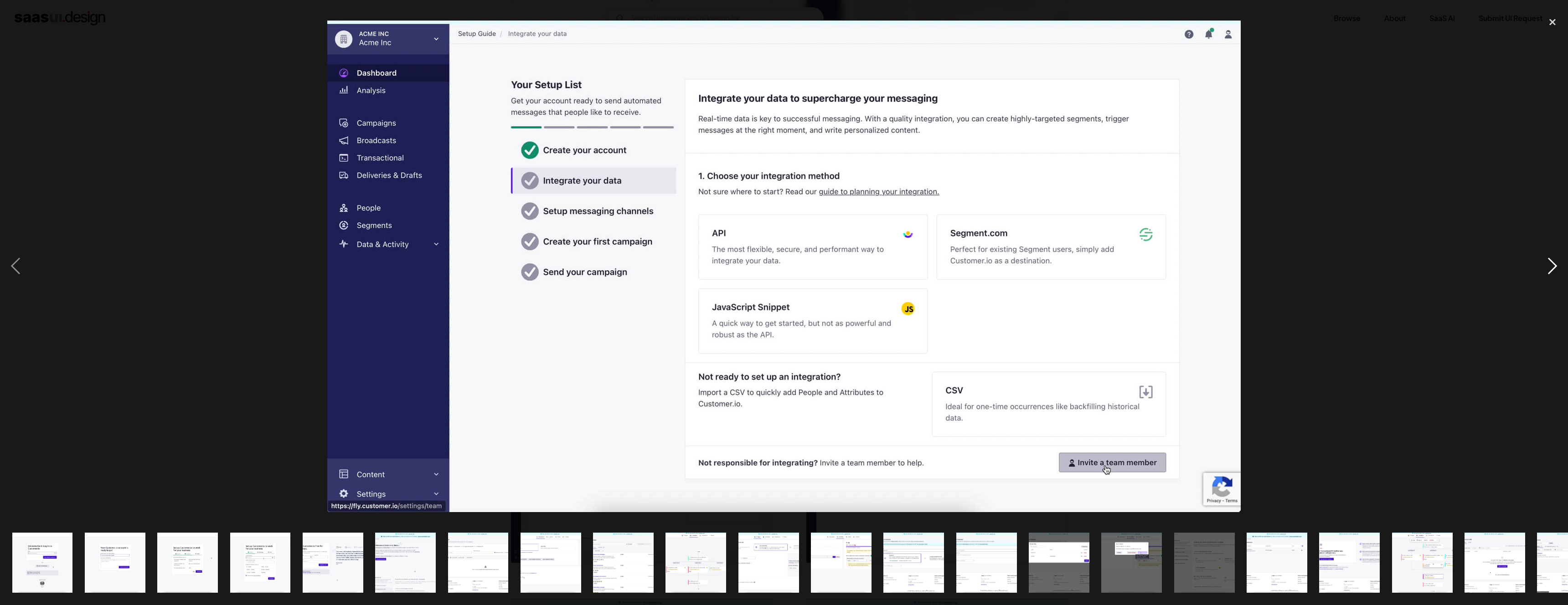
click at [1552, 270] on div "next image" at bounding box center [1552, 266] width 31 height 508
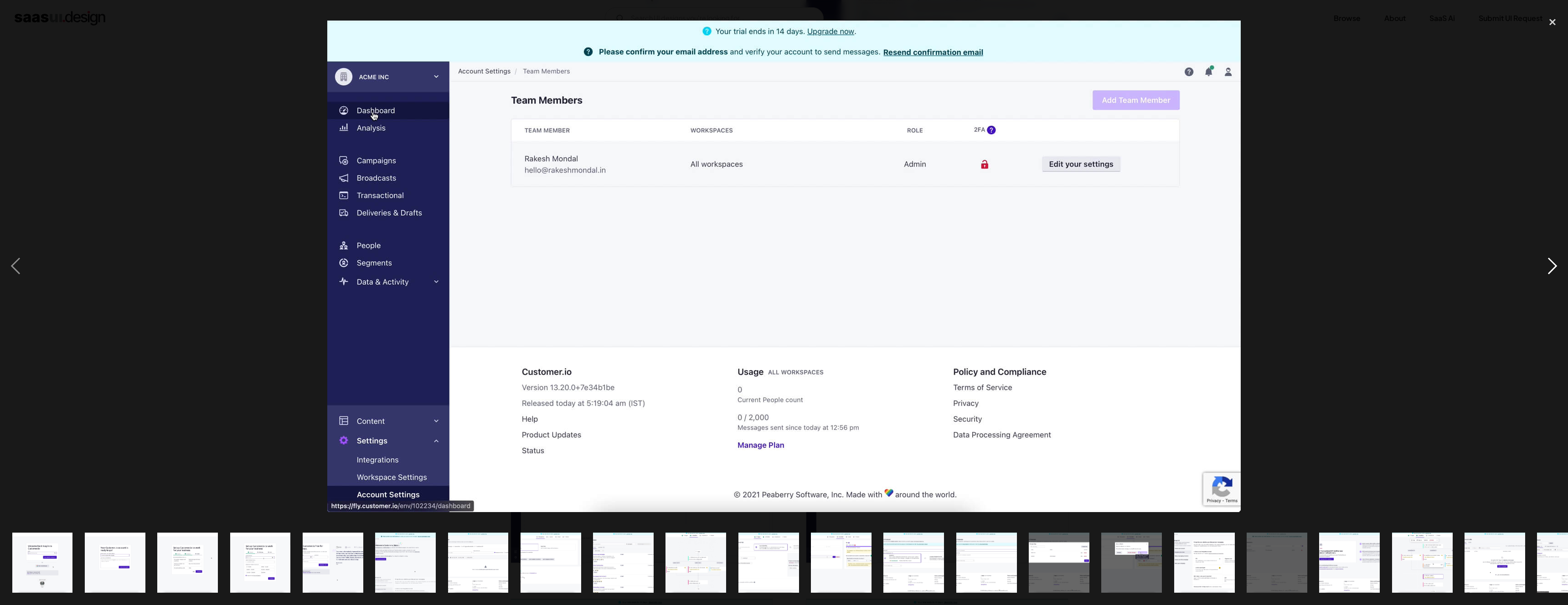
click at [1552, 270] on div "next image" at bounding box center [1552, 266] width 31 height 508
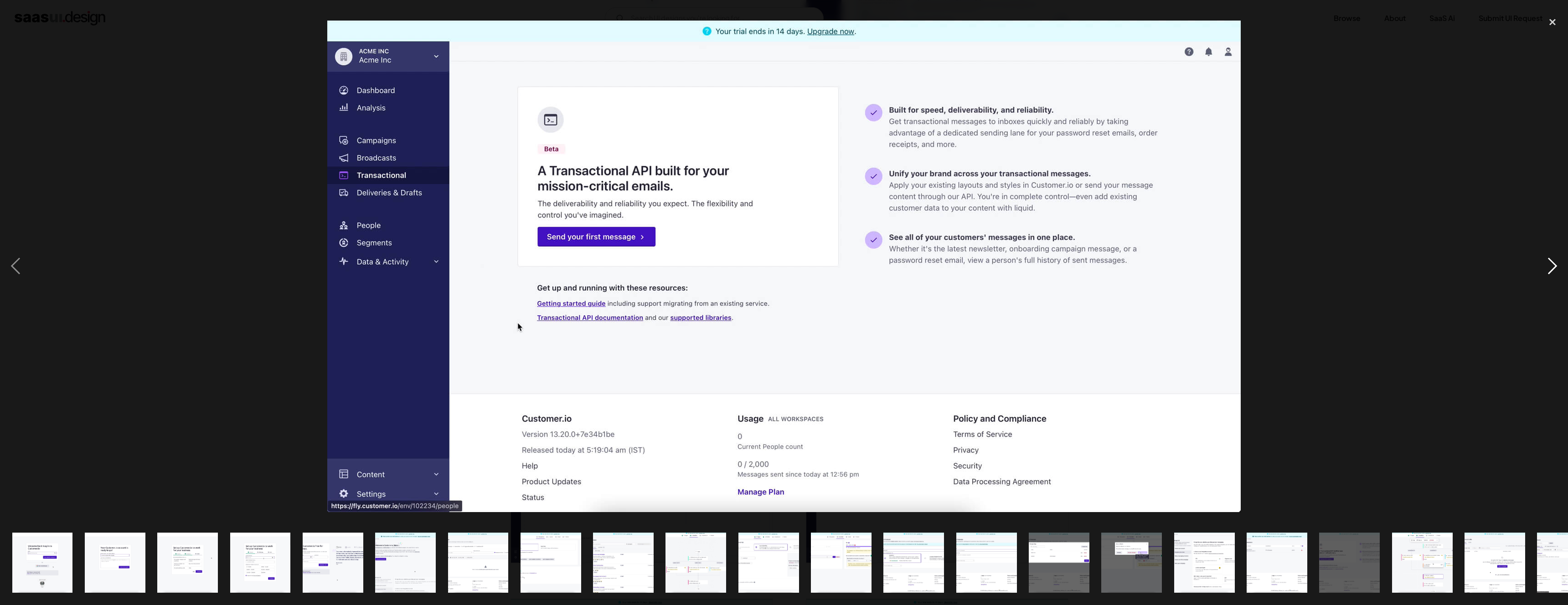
click at [1552, 270] on div "next image" at bounding box center [1552, 266] width 31 height 508
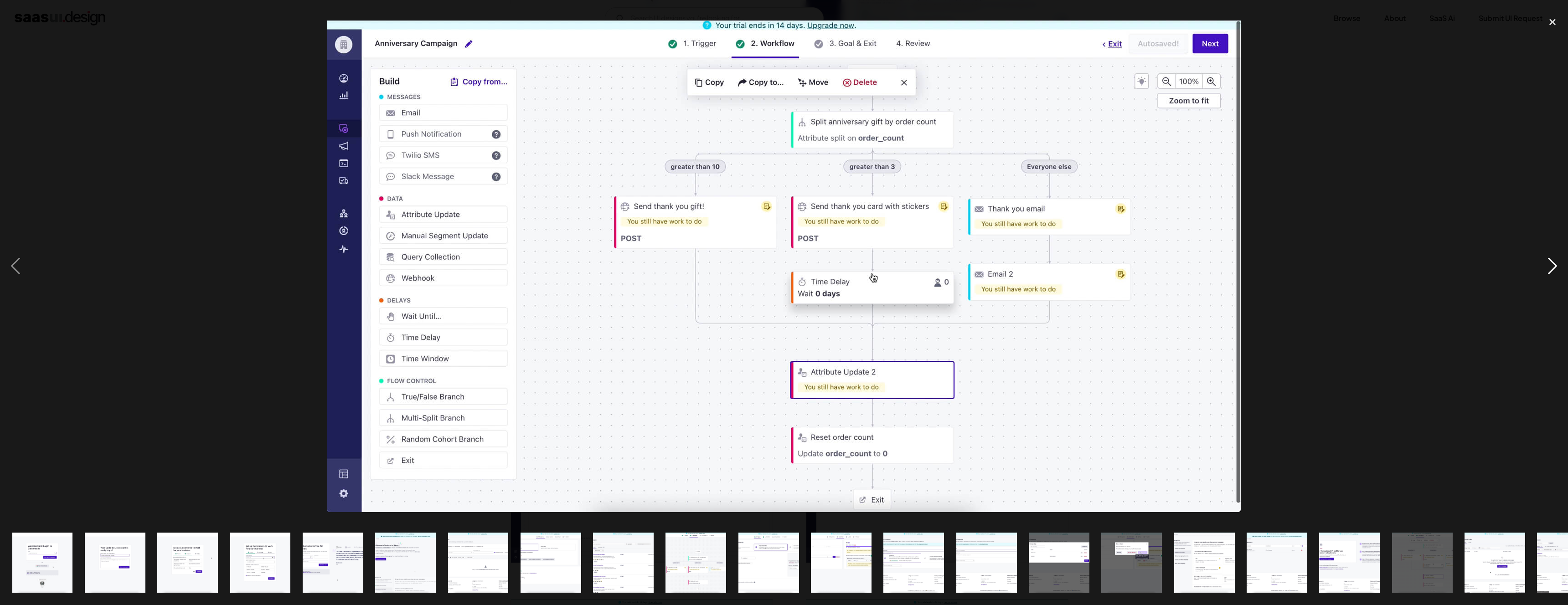
click at [1552, 270] on div "next image" at bounding box center [1552, 266] width 31 height 508
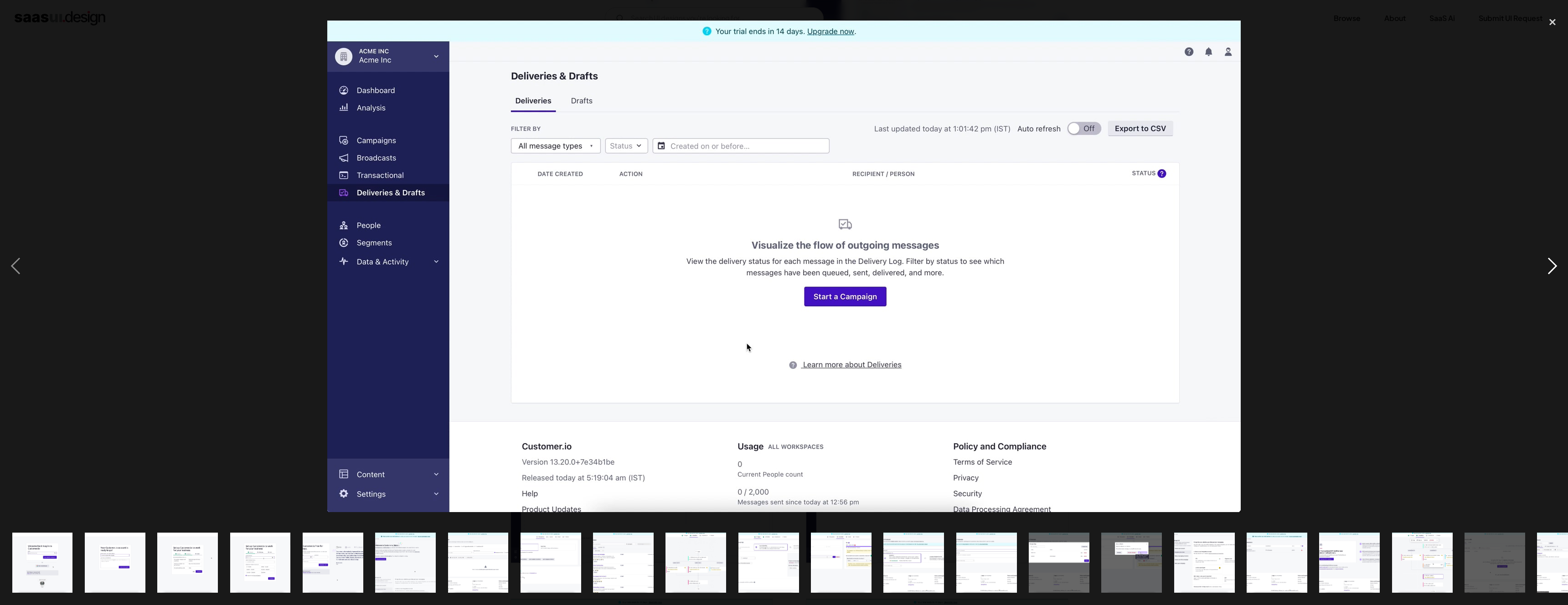
click at [1552, 270] on div "next image" at bounding box center [1552, 266] width 31 height 508
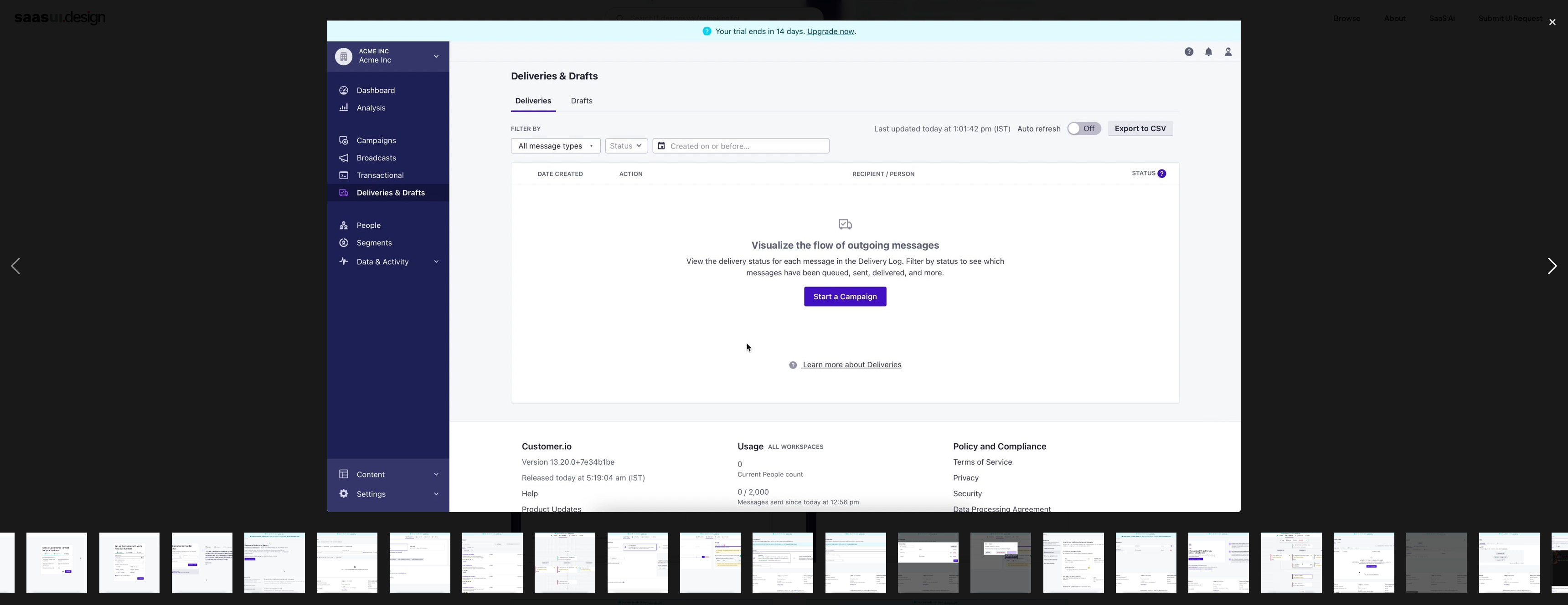
click at [1552, 270] on div "next image" at bounding box center [1552, 266] width 31 height 508
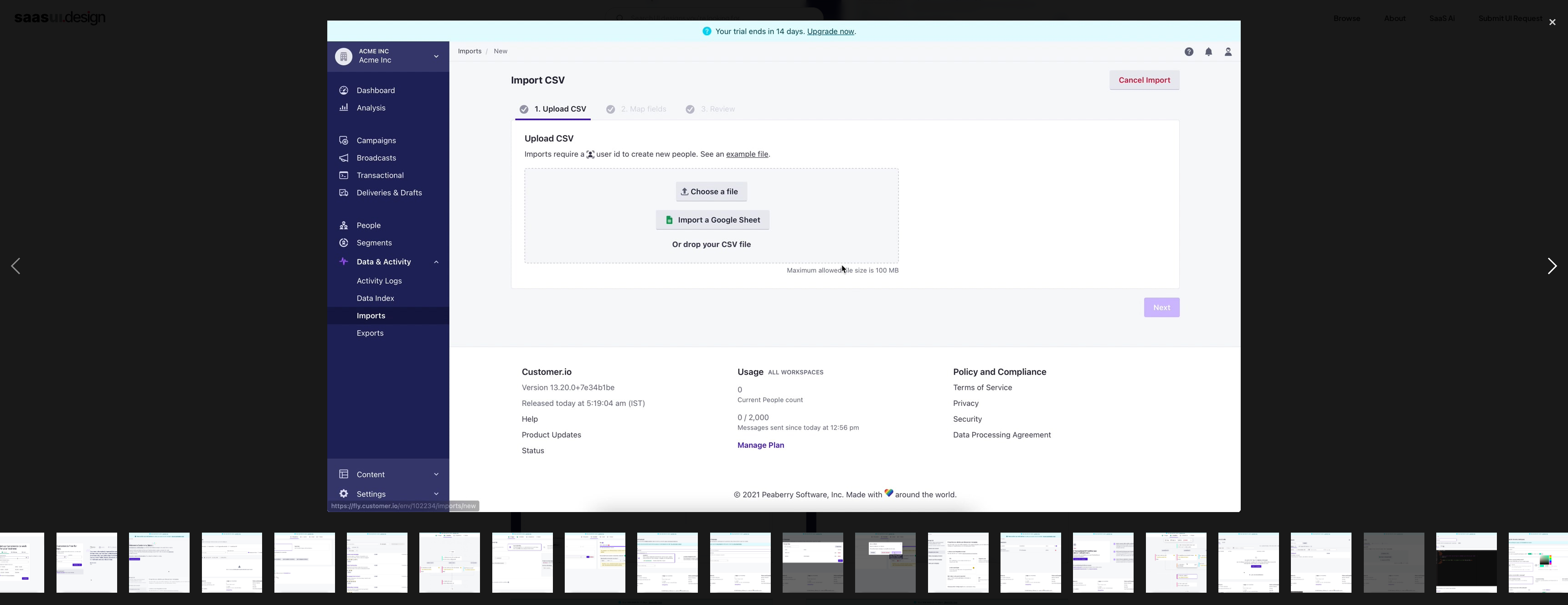
click at [1552, 270] on div "next image" at bounding box center [1552, 266] width 31 height 508
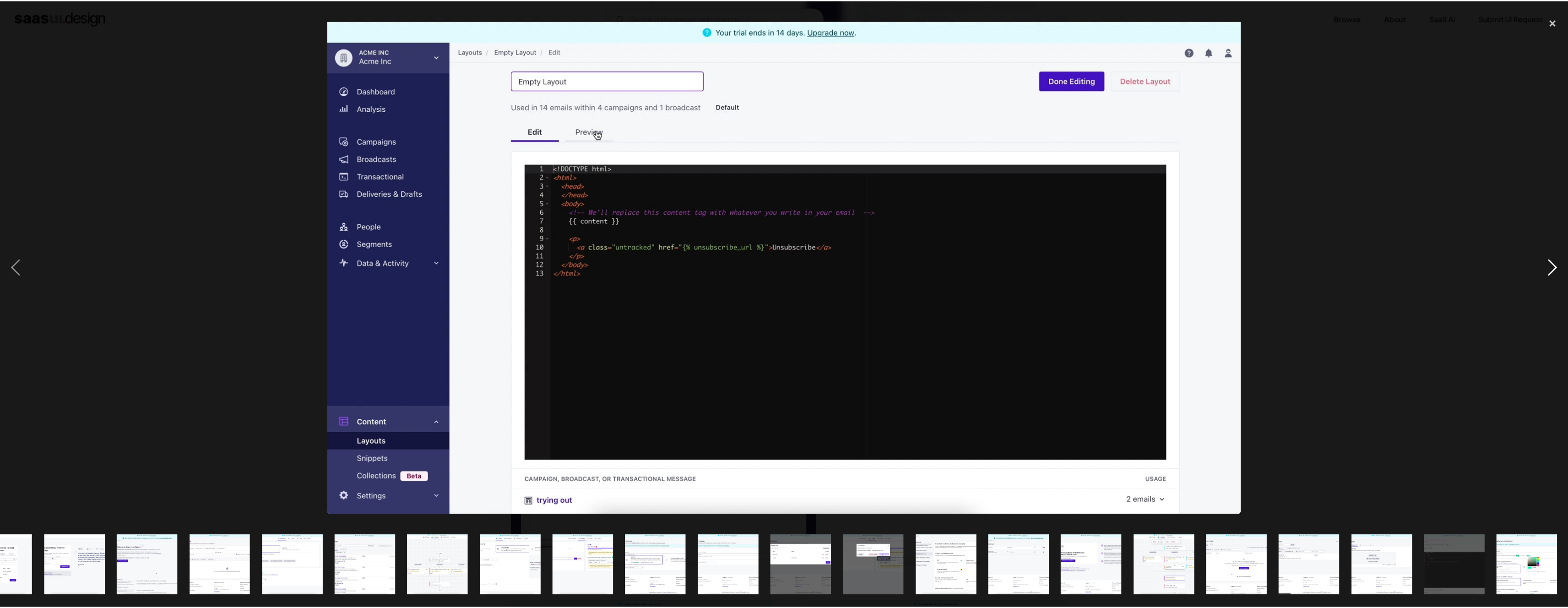
scroll to position [0, 261]
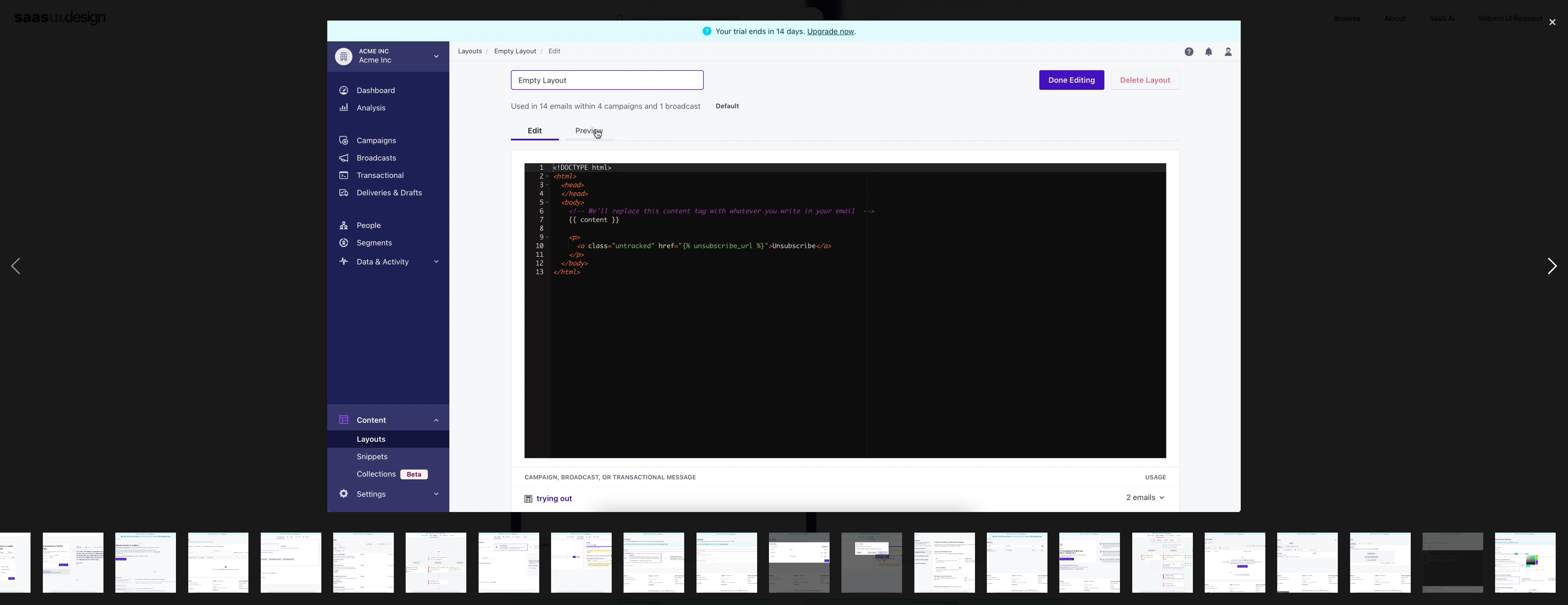
click at [1552, 270] on div "next image" at bounding box center [1552, 266] width 31 height 508
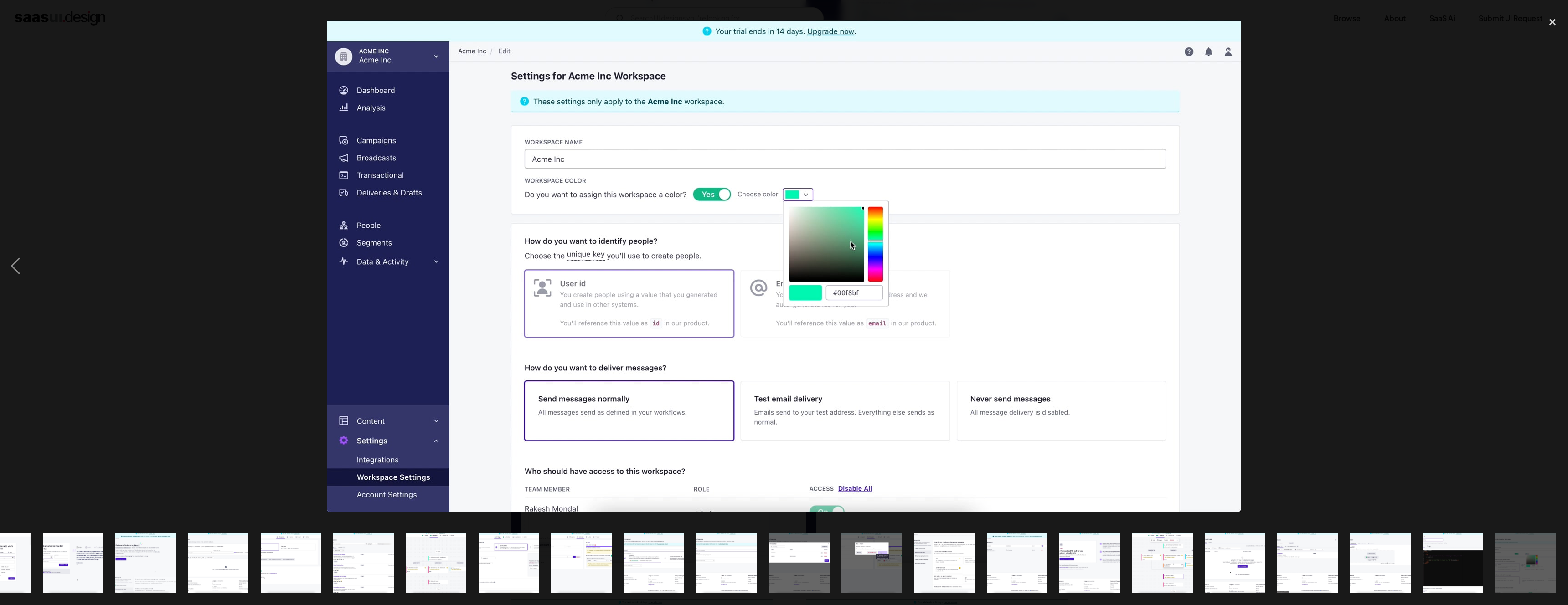
click at [1552, 270] on div "next image" at bounding box center [1552, 266] width 31 height 508
click at [1548, 26] on div "close lightbox" at bounding box center [1552, 22] width 31 height 20
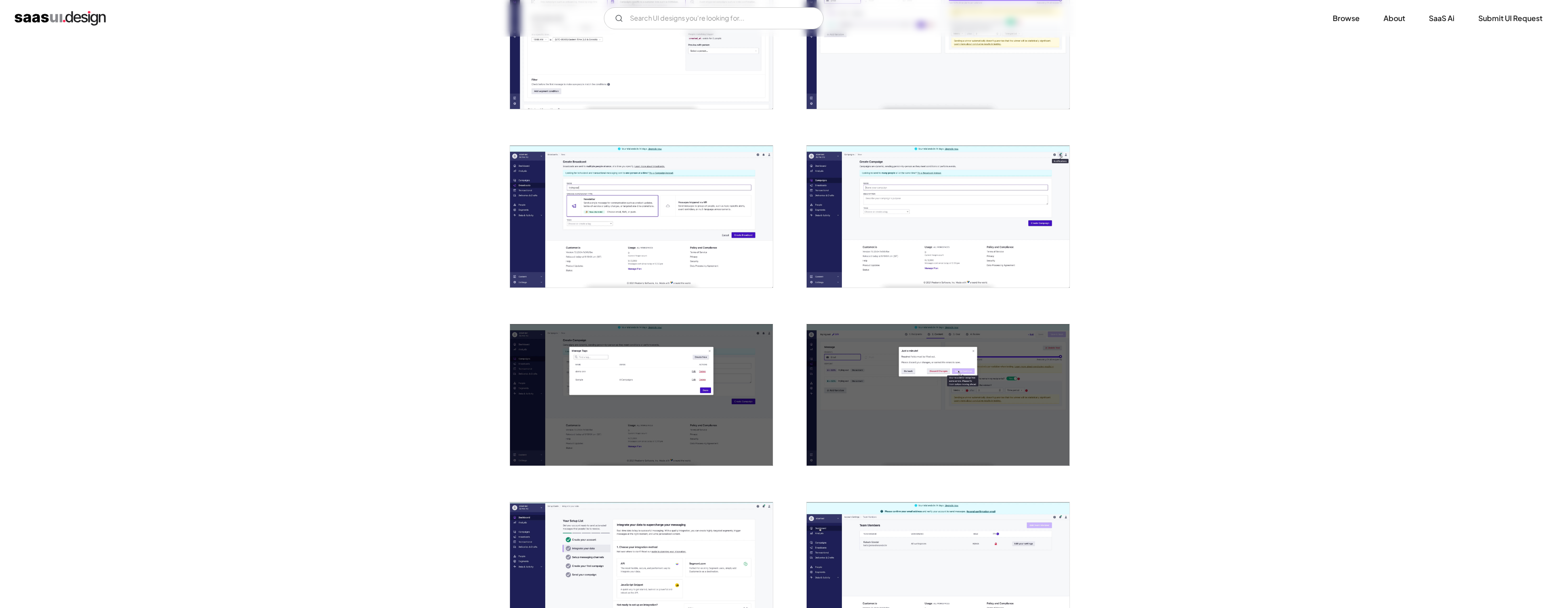
scroll to position [1612, 0]
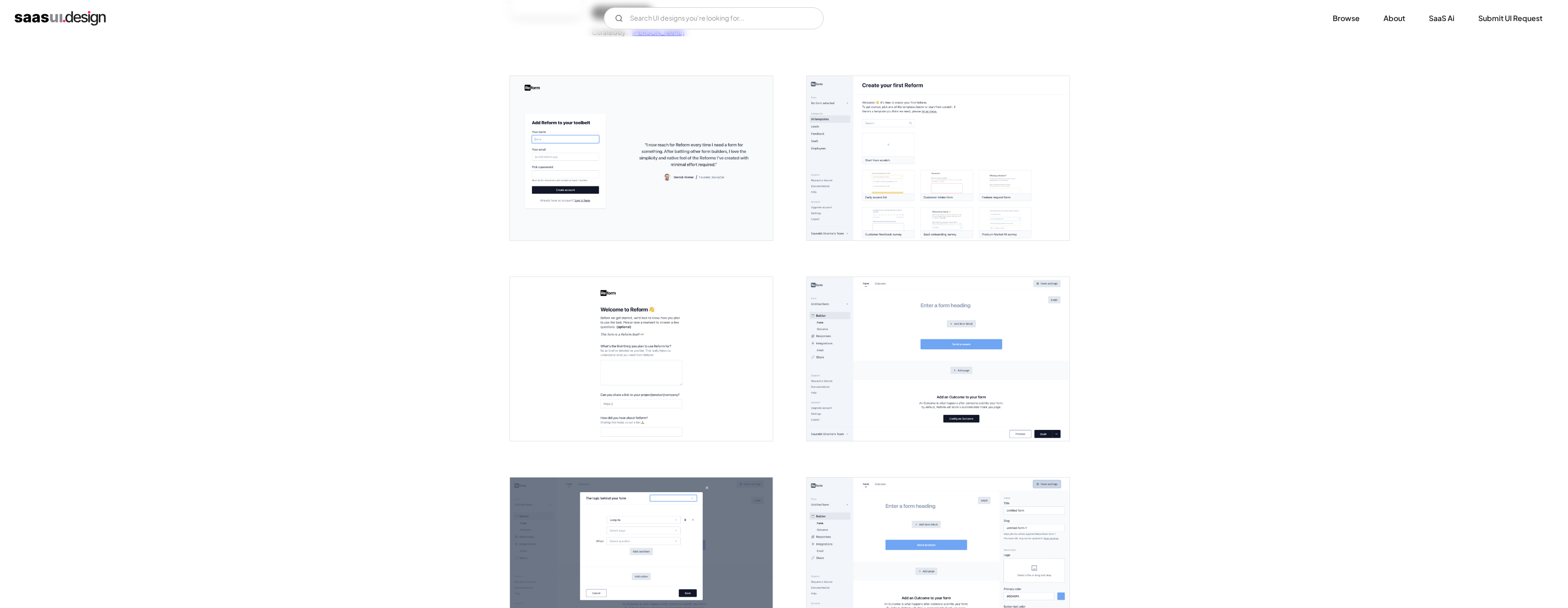
scroll to position [449, 0]
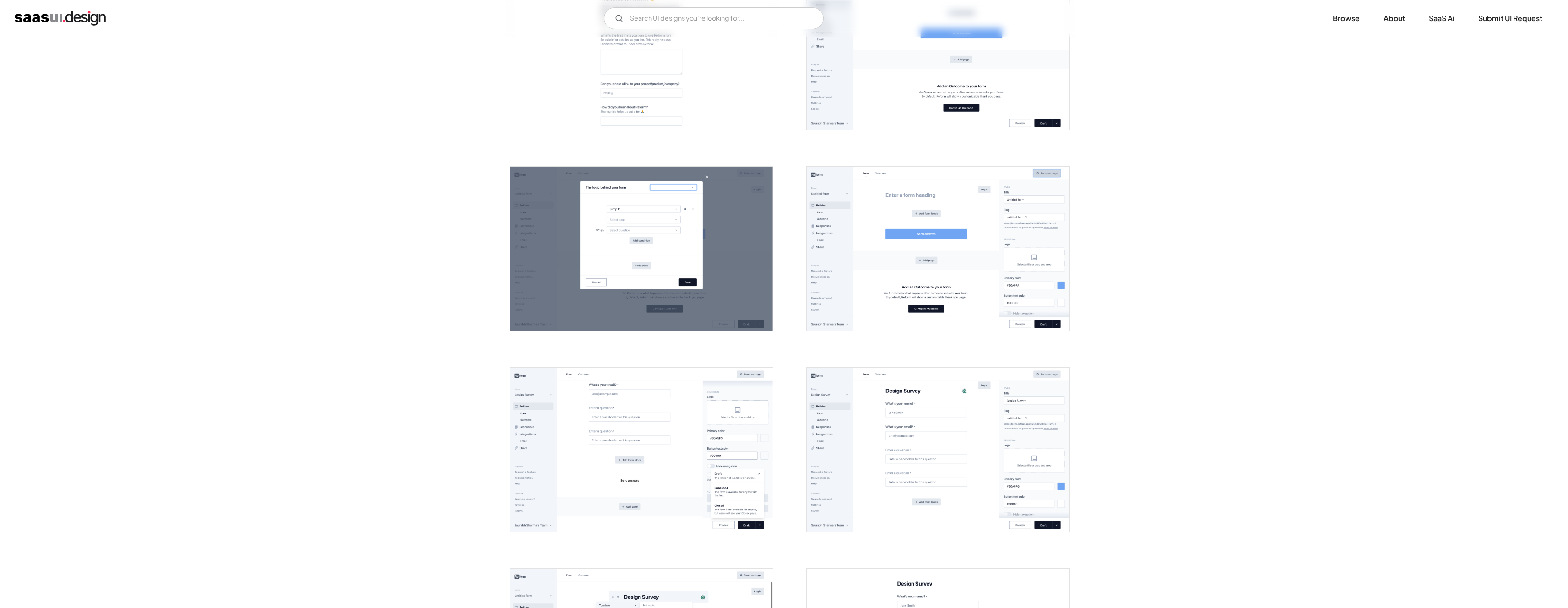
click at [915, 297] on img "open lightbox" at bounding box center [938, 249] width 263 height 164
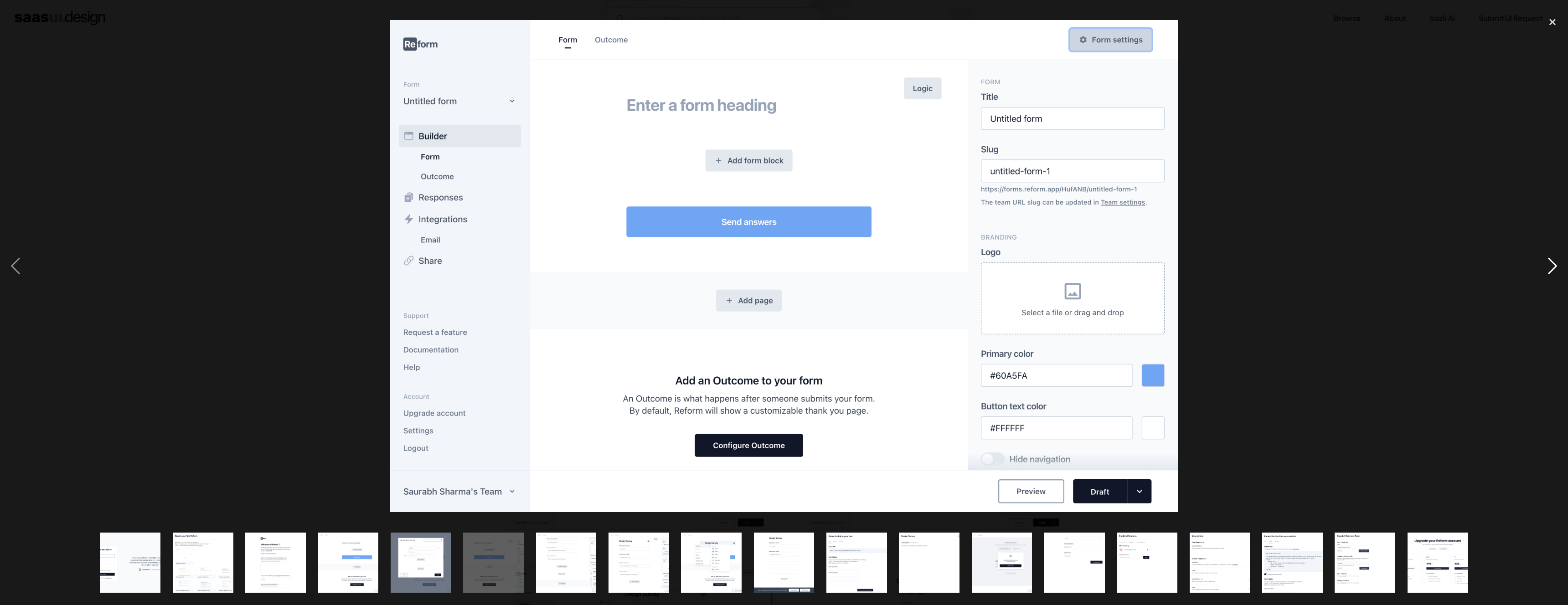
click at [1552, 265] on div "next image" at bounding box center [1552, 266] width 31 height 508
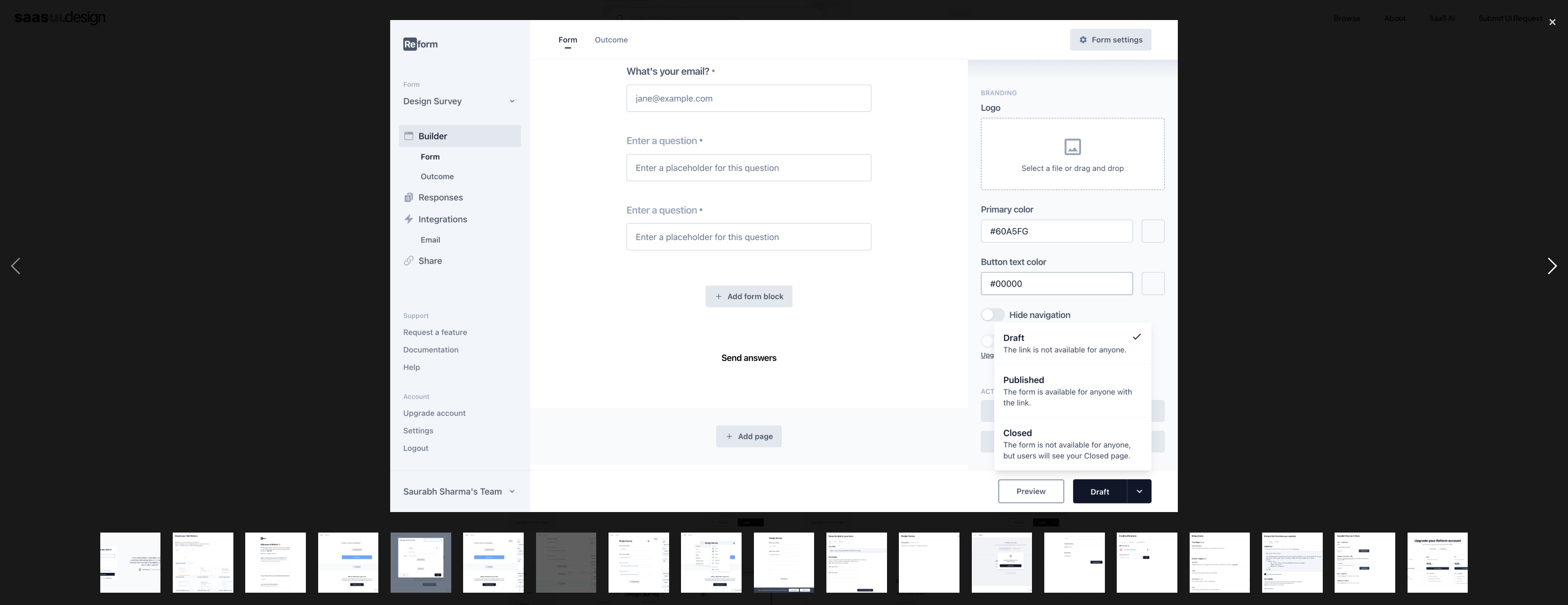
click at [1552, 265] on div "next image" at bounding box center [1552, 266] width 31 height 508
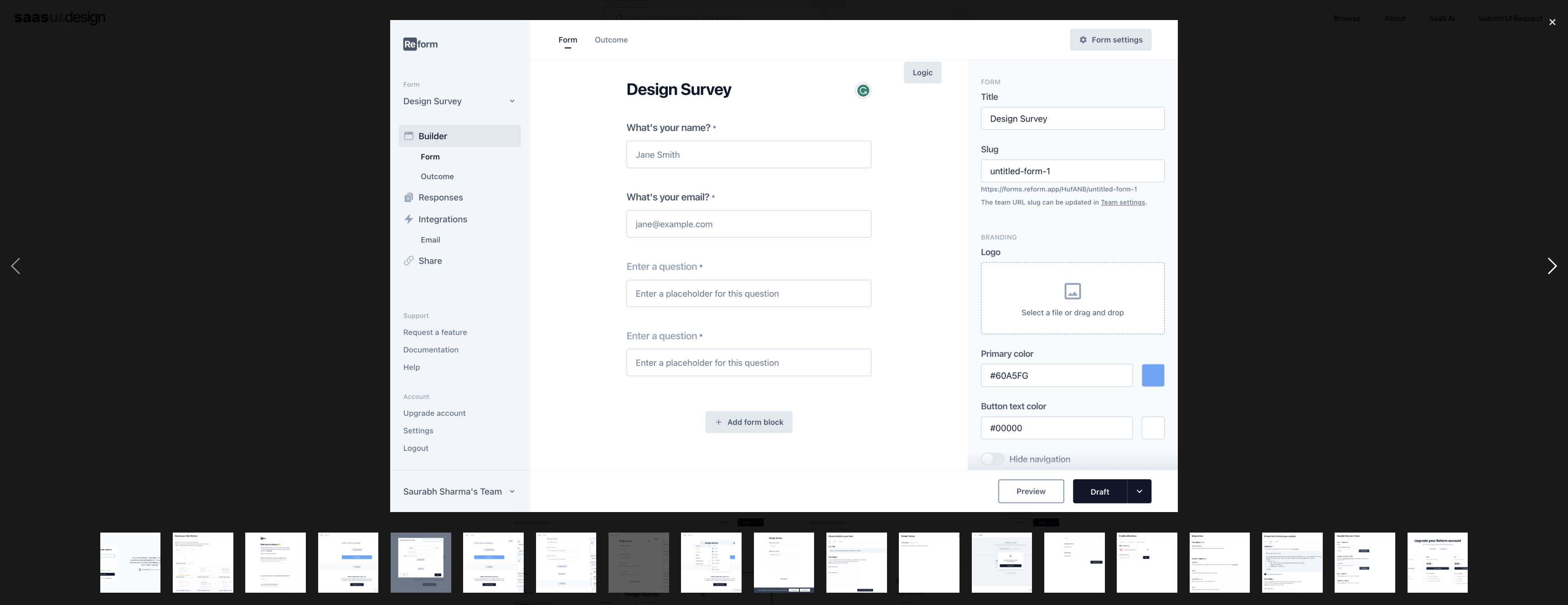
click at [1552, 265] on div "next image" at bounding box center [1552, 266] width 31 height 508
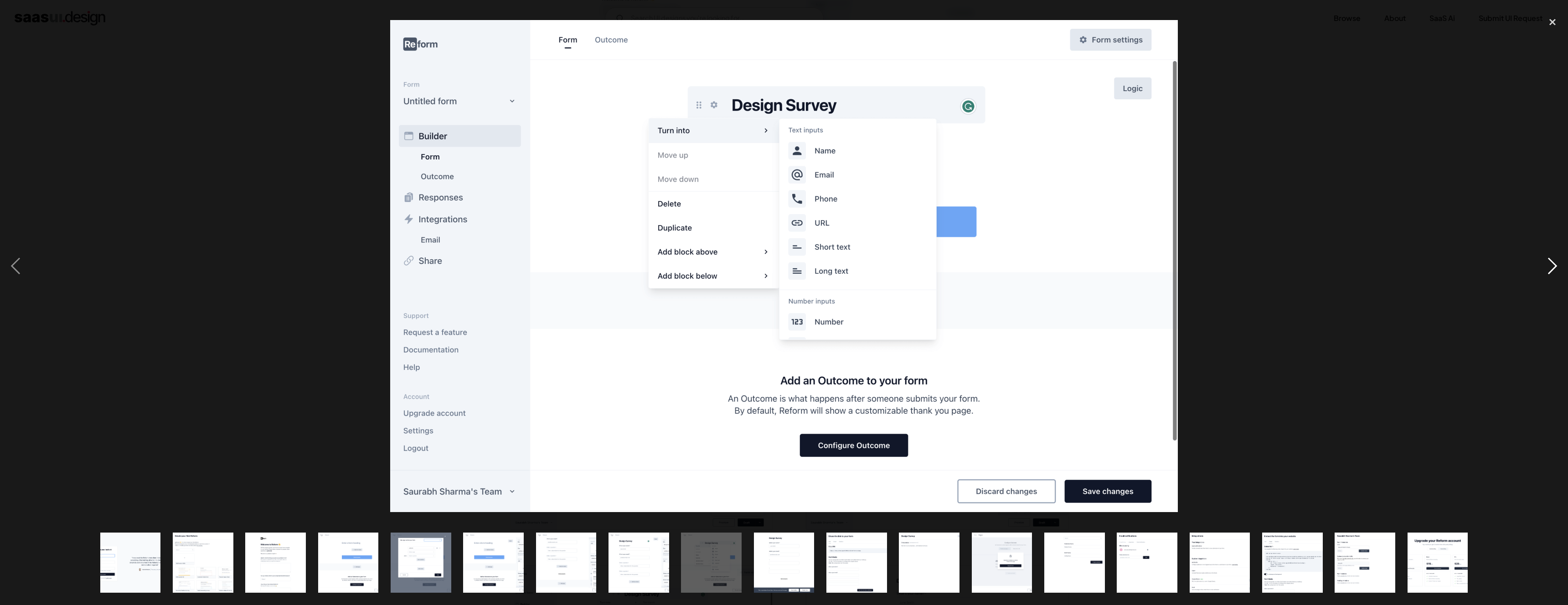
click at [1552, 265] on div "next image" at bounding box center [1552, 266] width 31 height 508
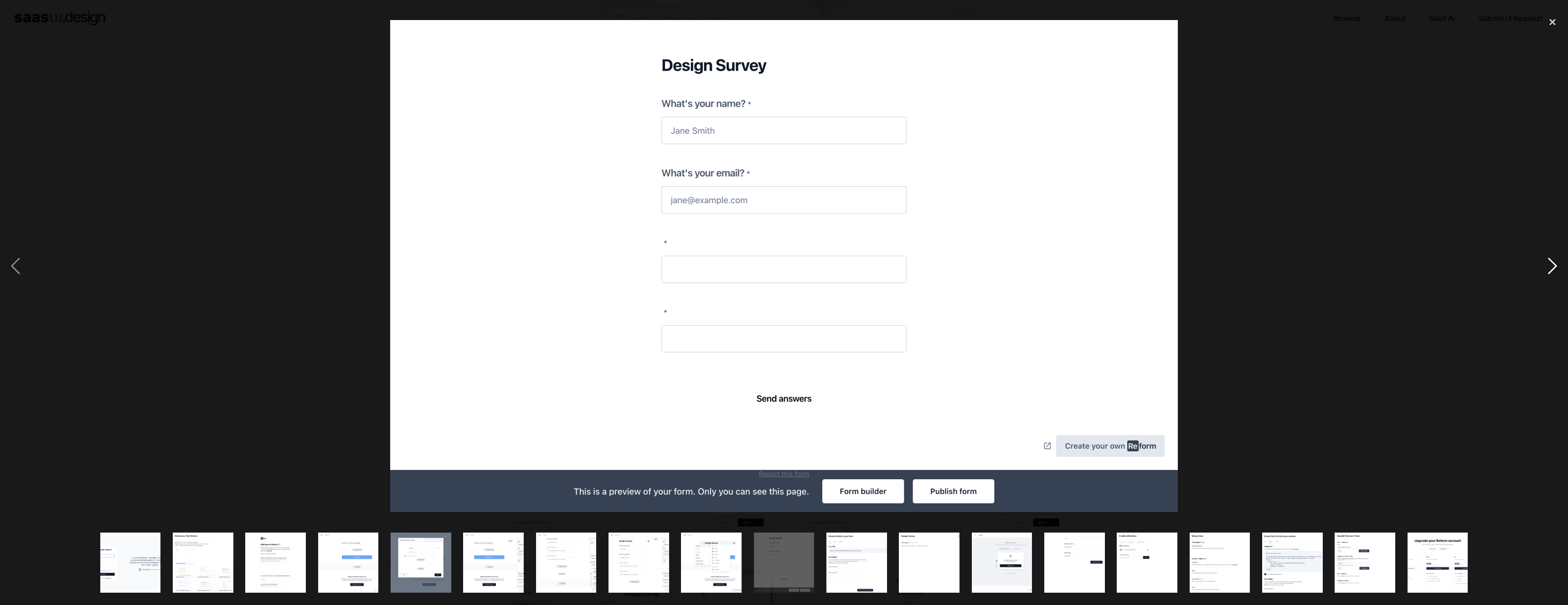
click at [1552, 265] on div "next image" at bounding box center [1552, 266] width 31 height 508
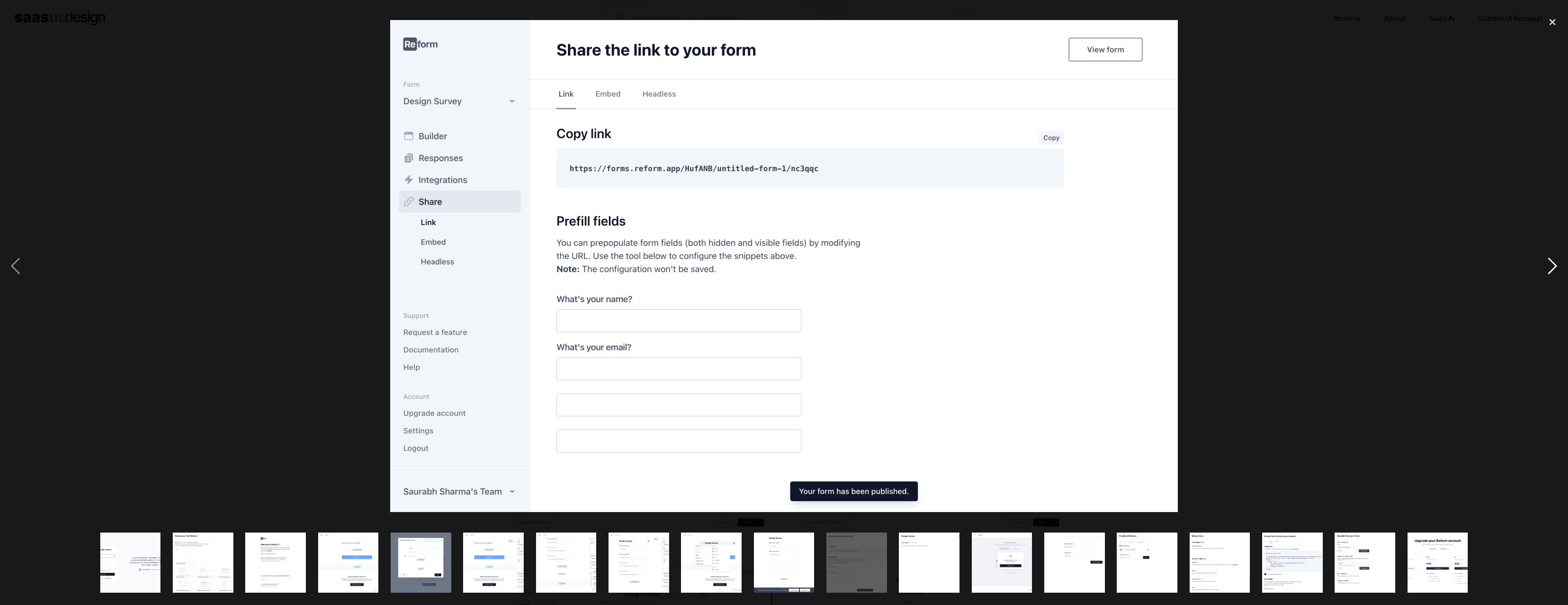
click at [1552, 265] on div "next image" at bounding box center [1552, 266] width 31 height 508
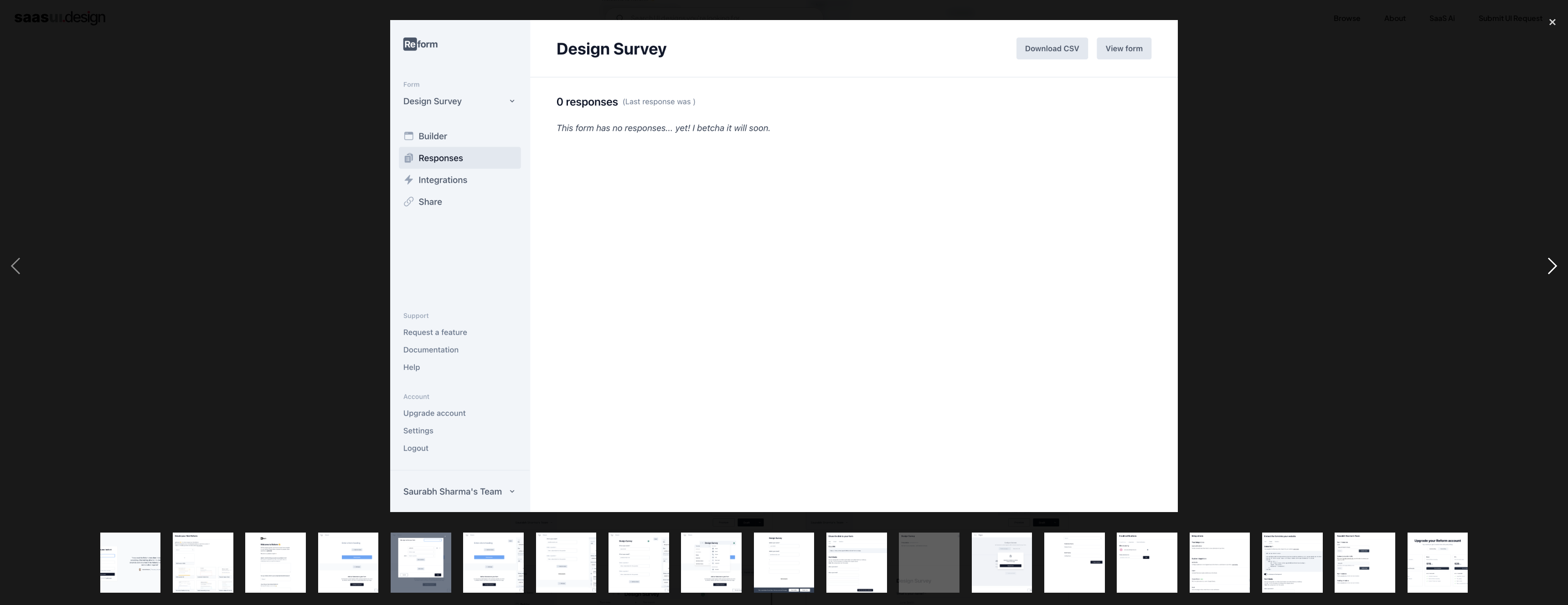
click at [1552, 265] on div "next image" at bounding box center [1552, 266] width 31 height 508
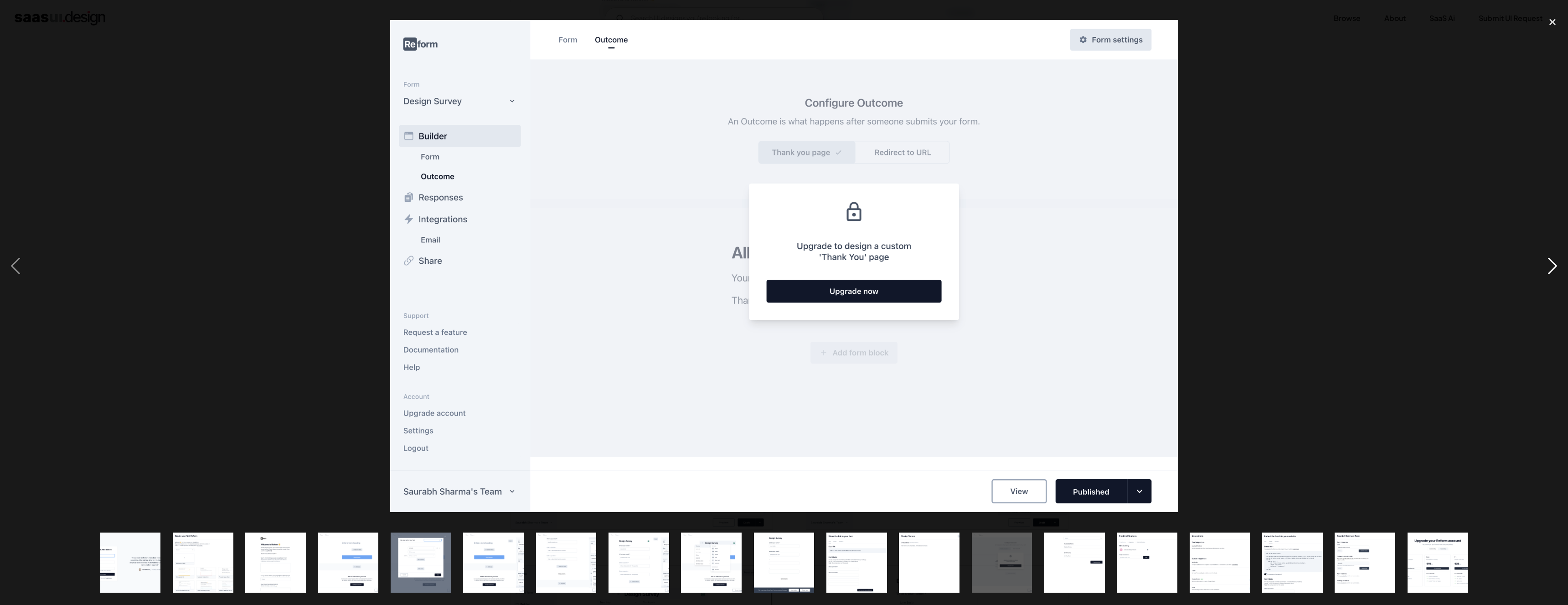
click at [1552, 265] on div "next image" at bounding box center [1552, 266] width 31 height 508
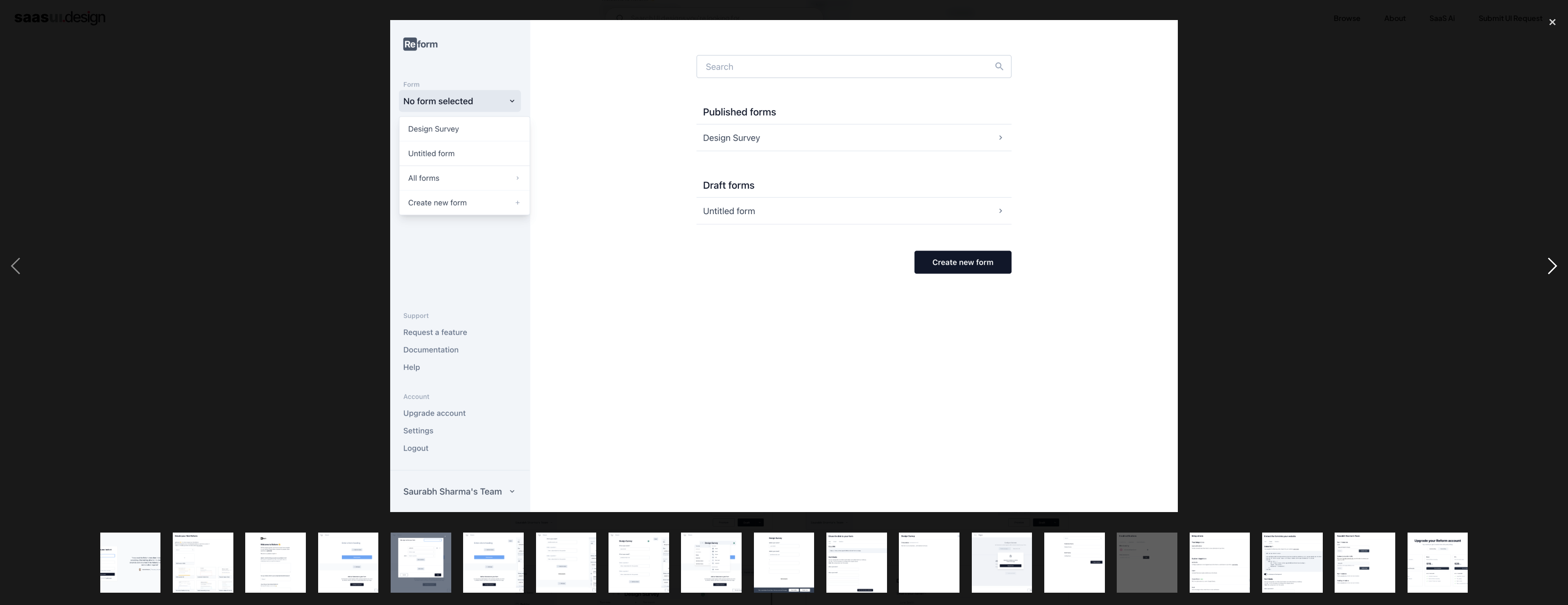
click at [1552, 265] on div "next image" at bounding box center [1552, 266] width 31 height 508
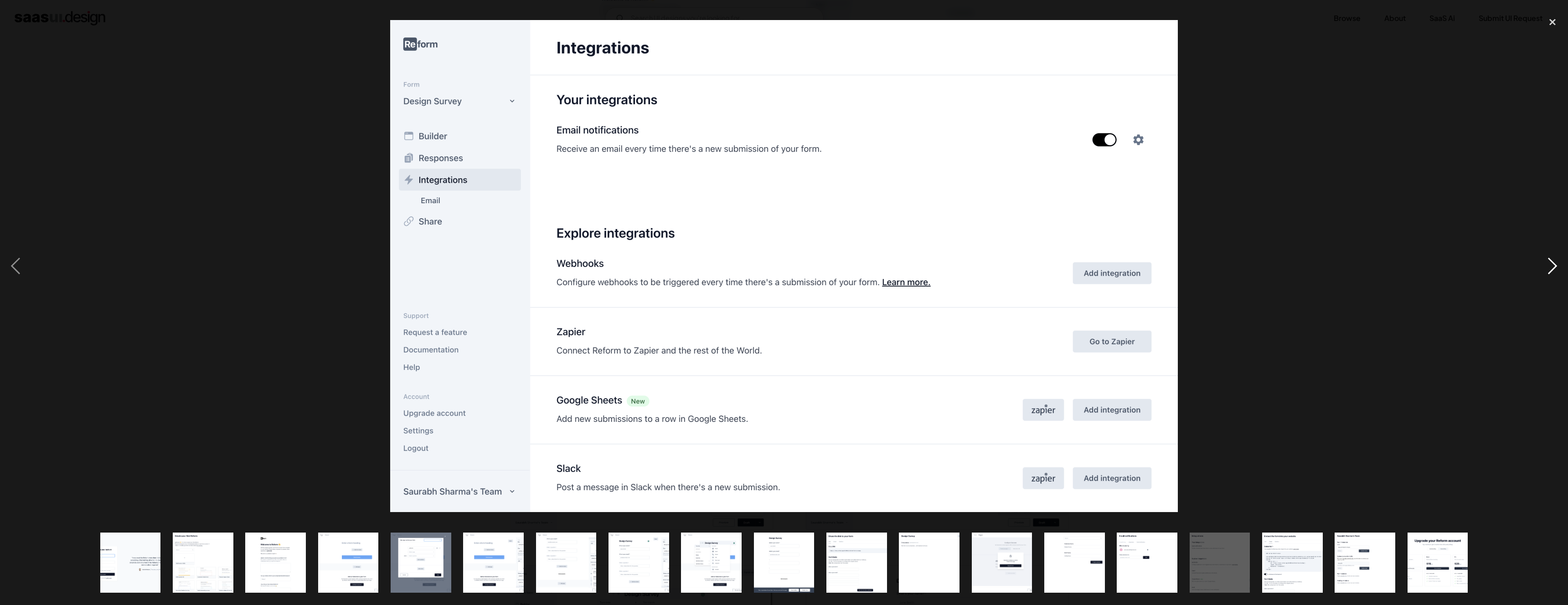
click at [1552, 265] on div "next image" at bounding box center [1552, 266] width 31 height 508
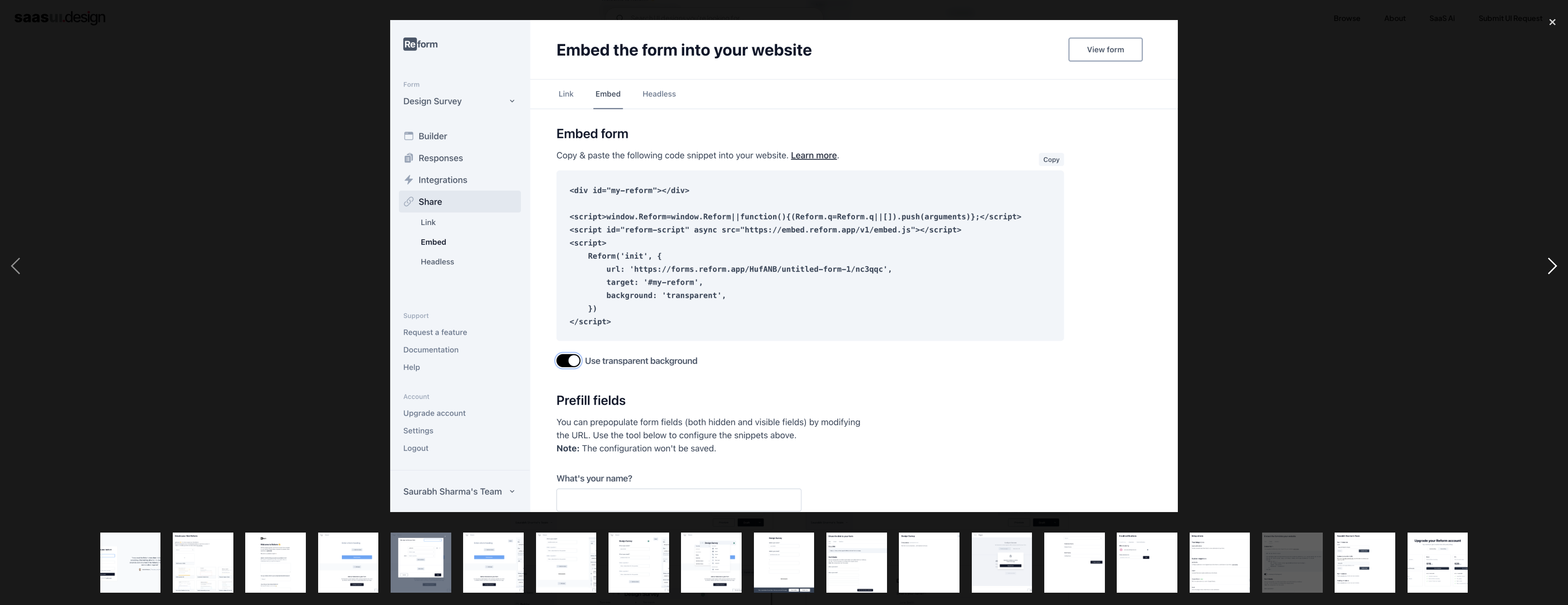
click at [1552, 265] on div "next image" at bounding box center [1552, 266] width 31 height 508
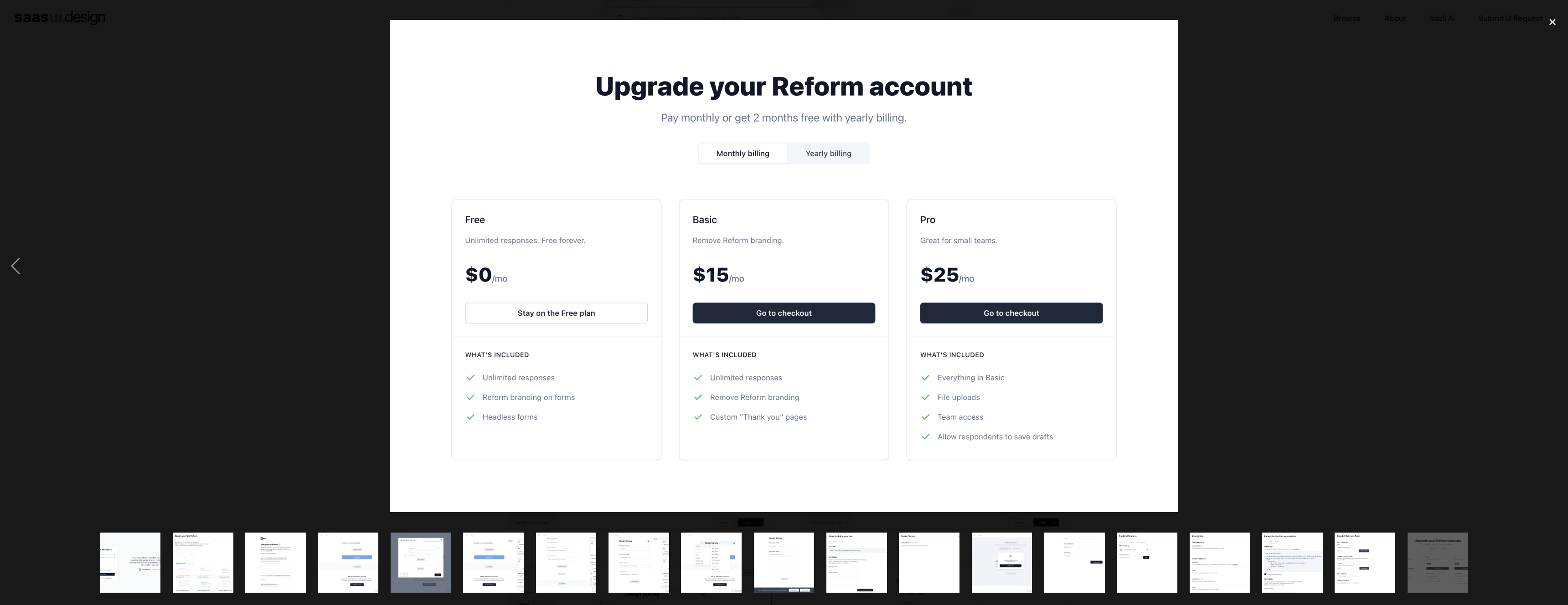
click at [1552, 265] on div "next image" at bounding box center [1552, 266] width 31 height 508
click at [239, 40] on div at bounding box center [784, 266] width 1568 height 508
